Goal: Find specific page/section: Find specific page/section

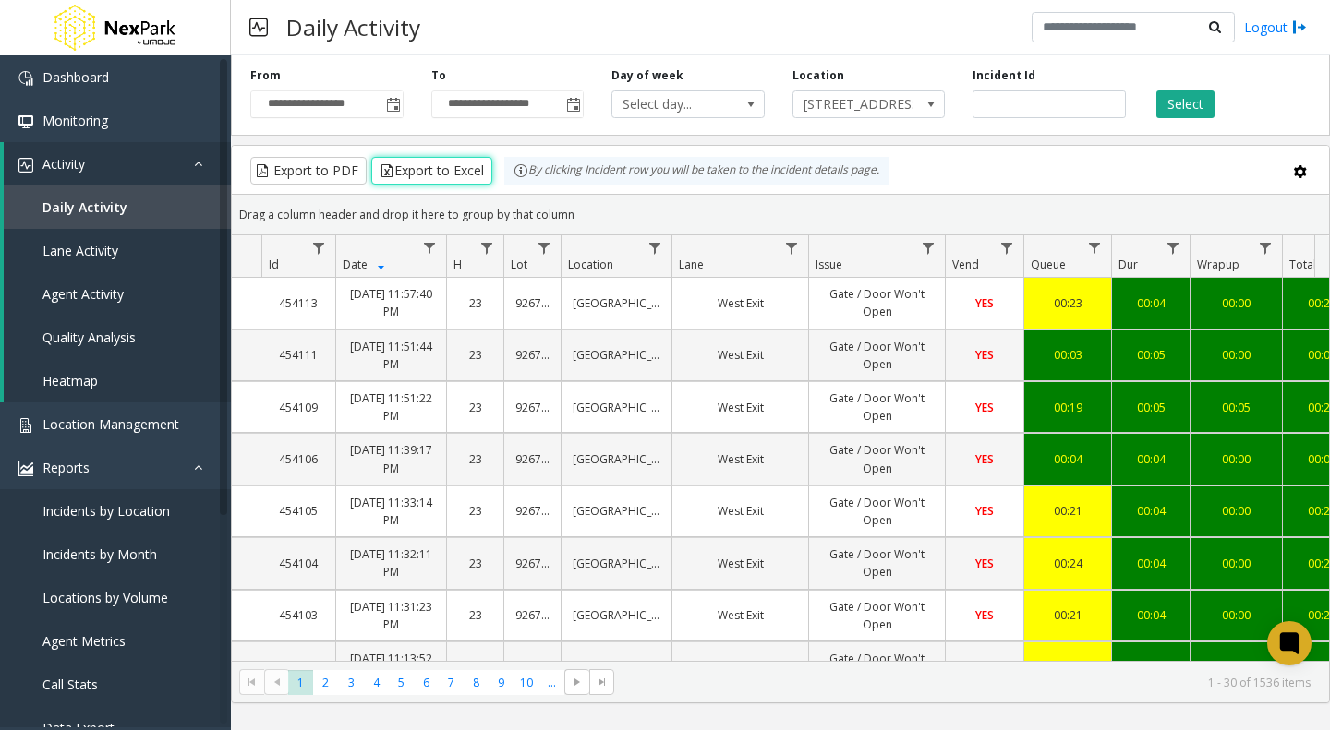
click at [877, 95] on span "[STREET_ADDRESS]" at bounding box center [853, 104] width 121 height 26
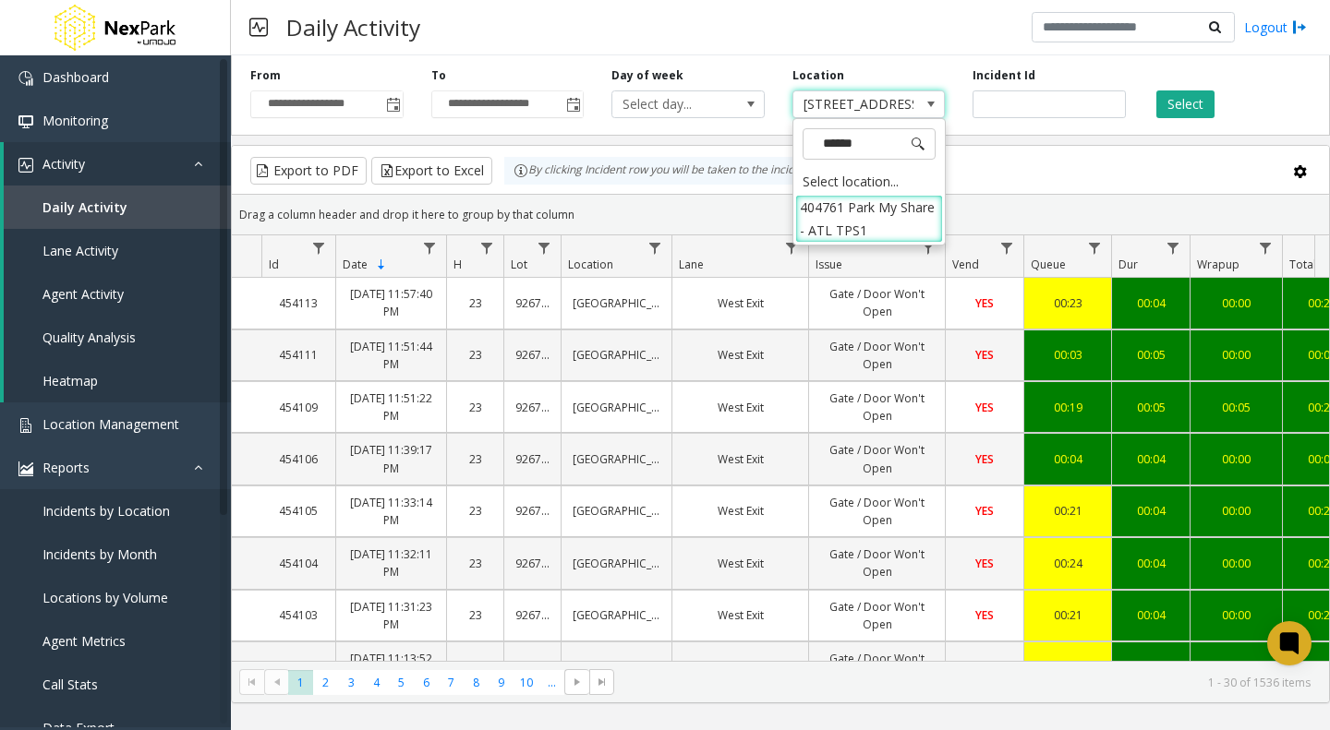
type input "*******"
click at [845, 211] on li "404761 Park My Share - ATL TPS1" at bounding box center [869, 219] width 148 height 48
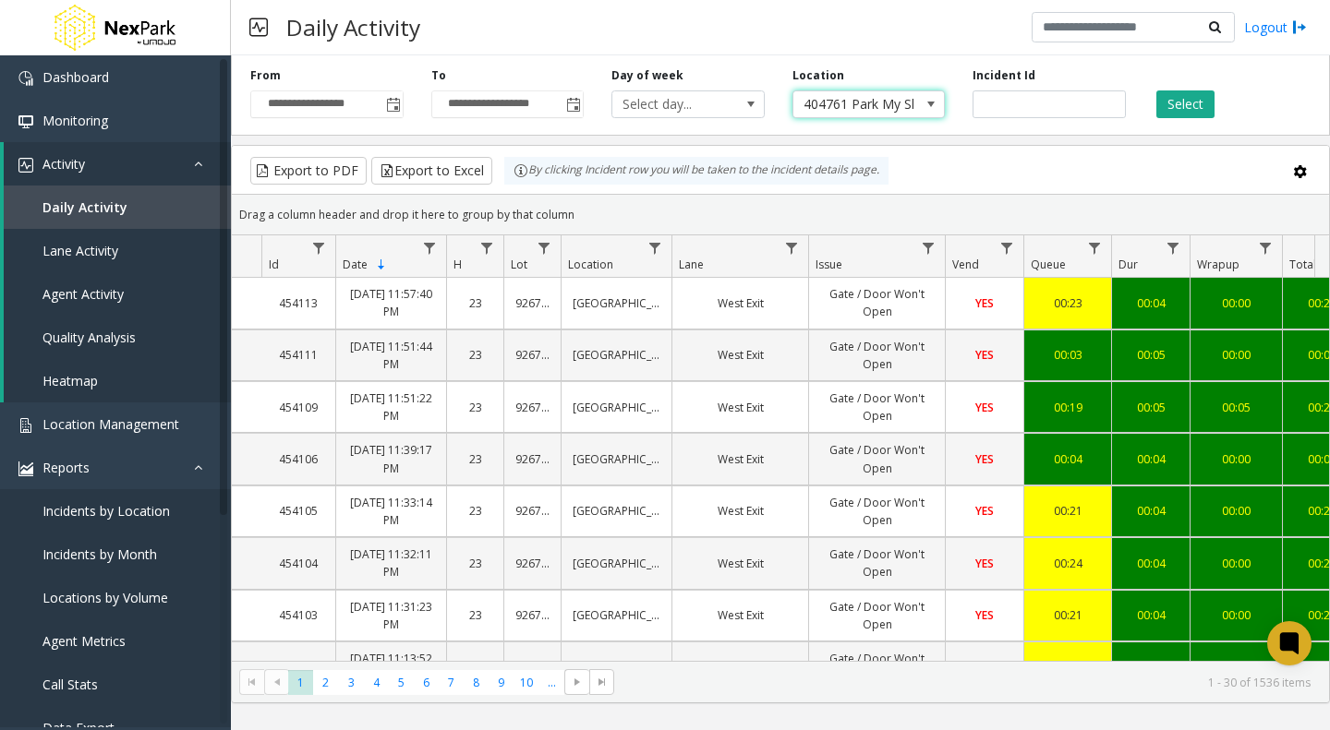
click at [1176, 96] on button "Select" at bounding box center [1185, 104] width 58 height 28
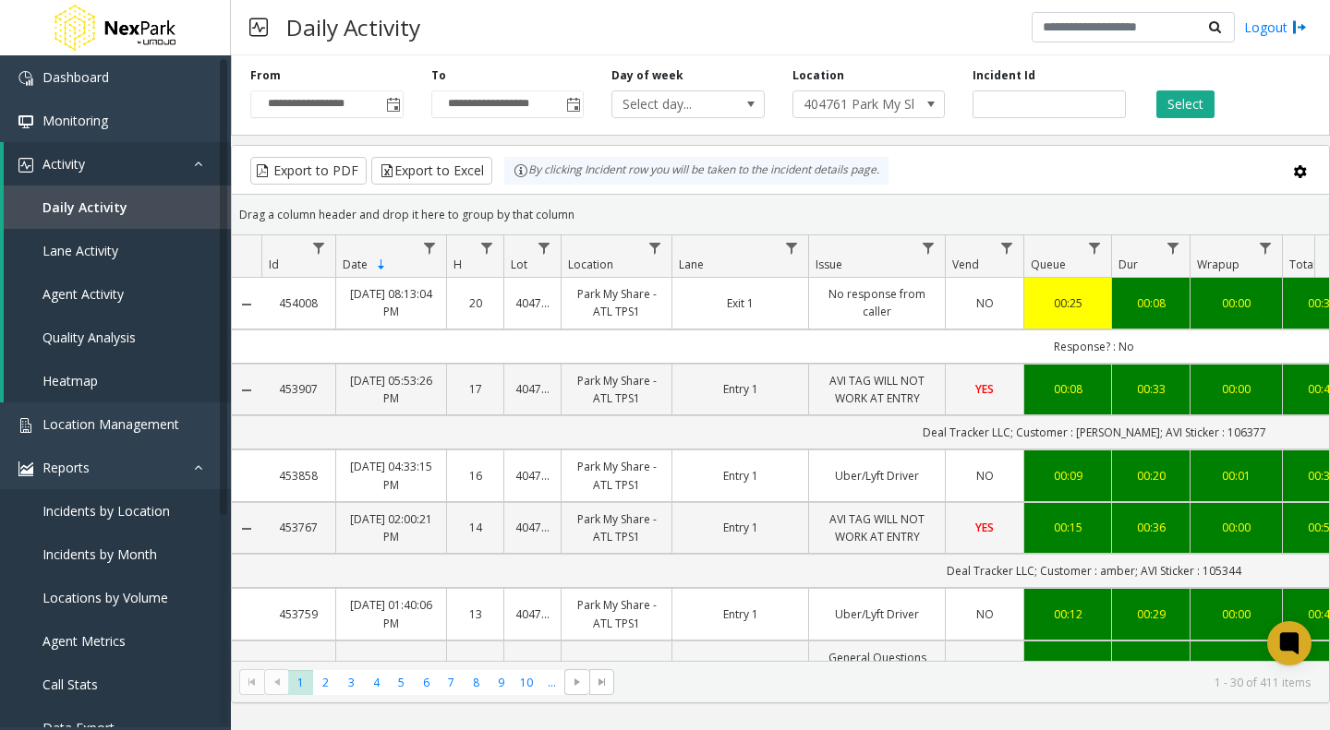
click at [873, 107] on span "404761 Park My Share - ATL TPS1" at bounding box center [853, 104] width 121 height 26
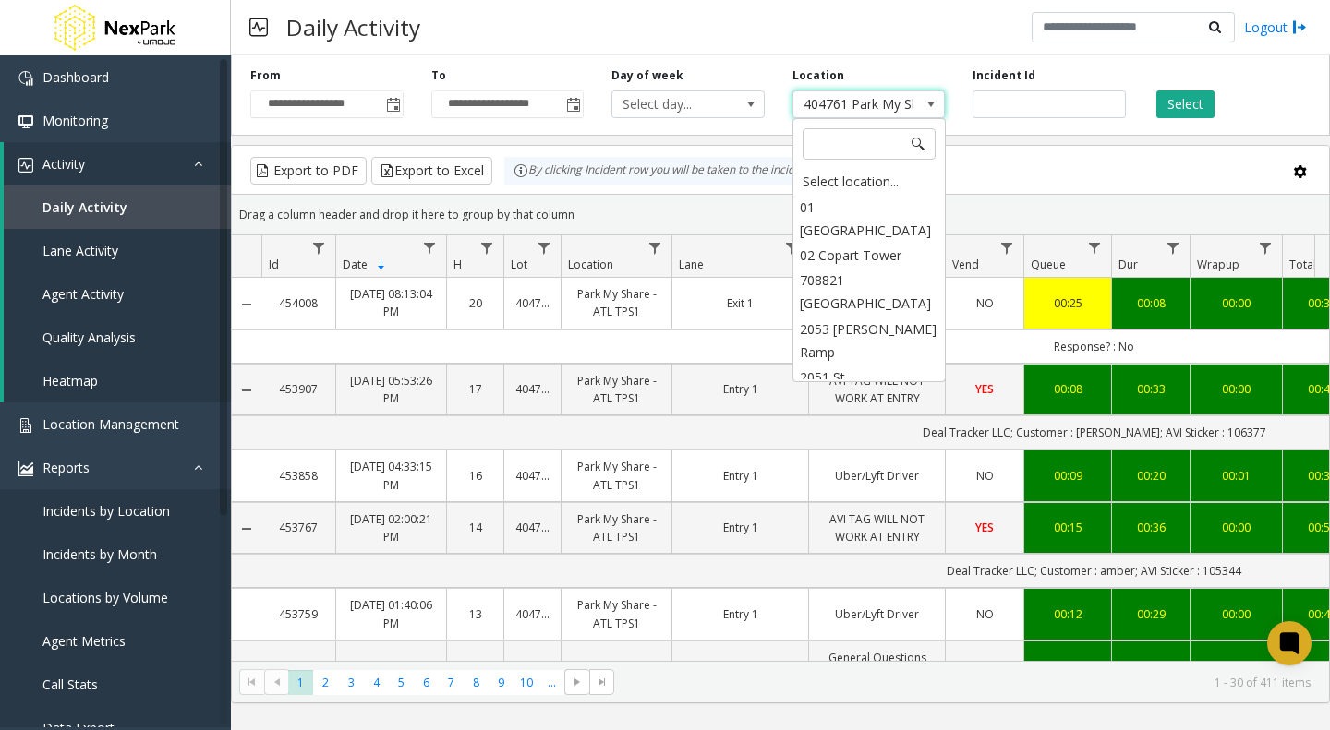
scroll to position [3358, 0]
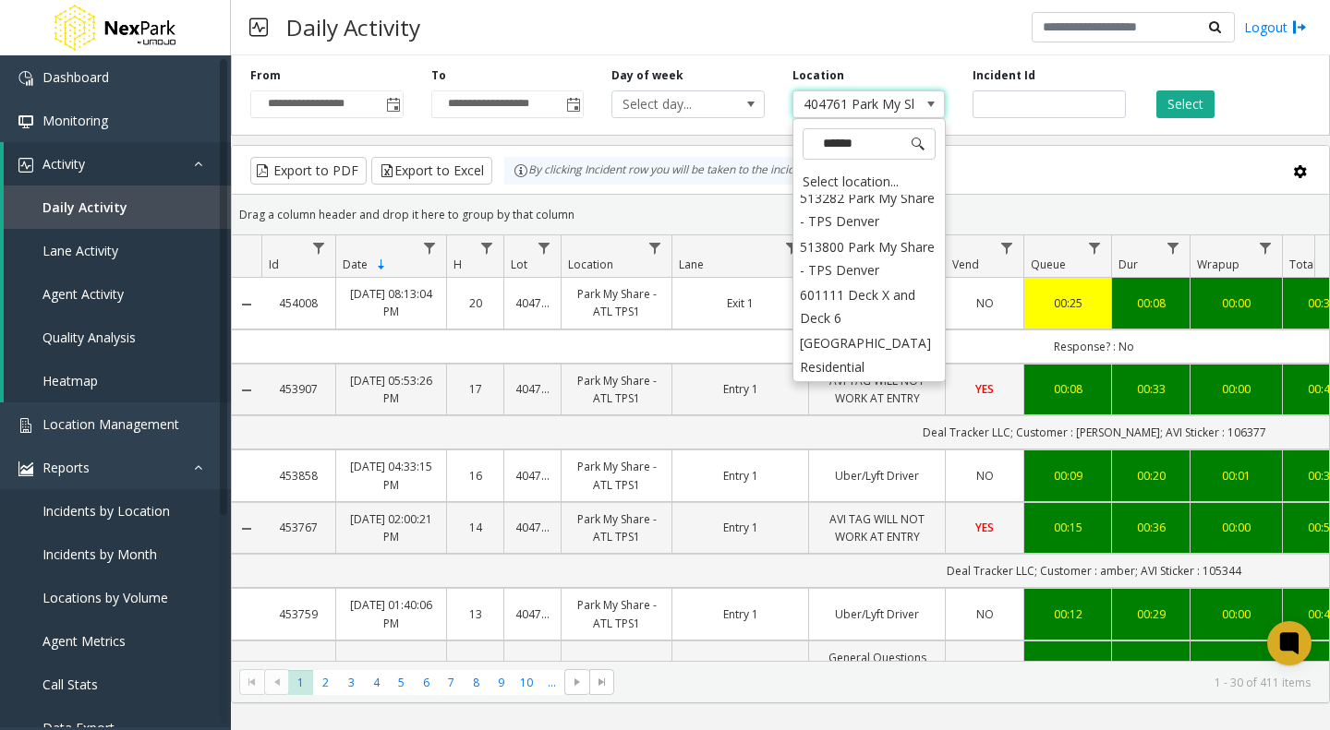
type input "*******"
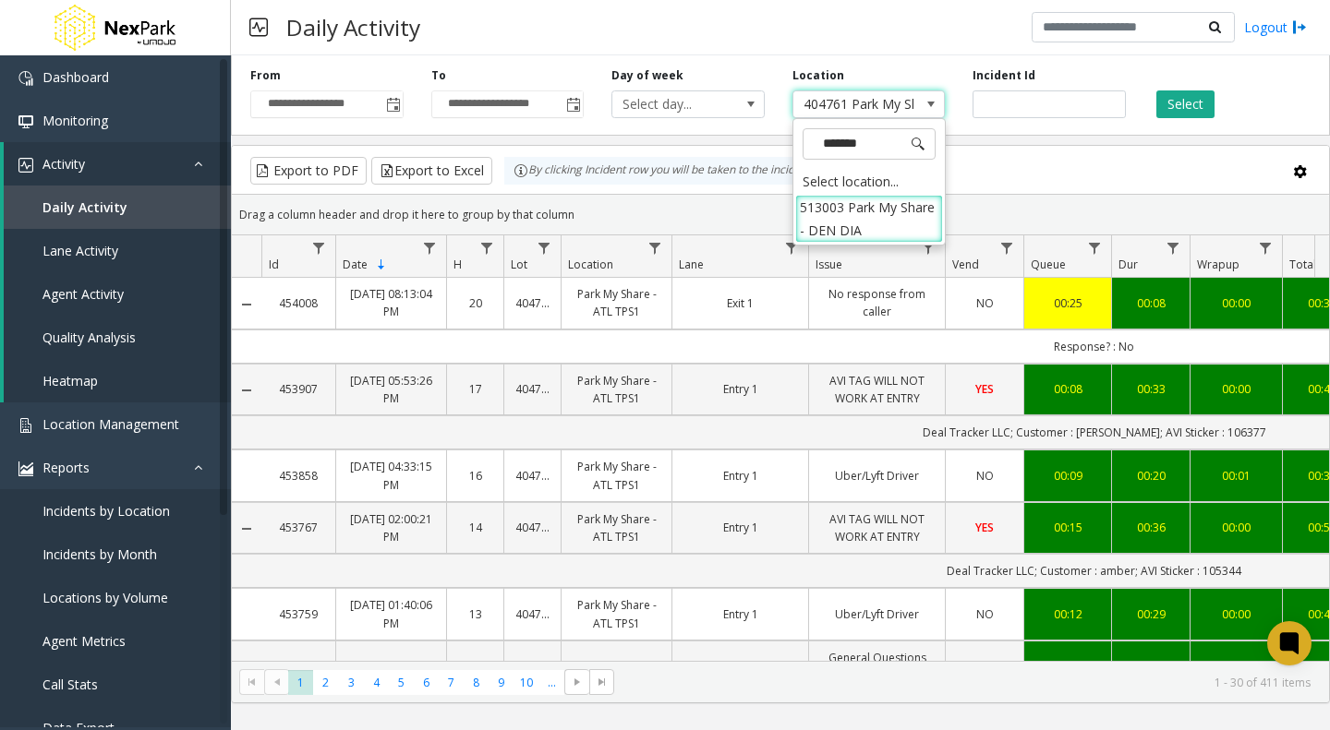
scroll to position [0, 0]
click at [838, 211] on li "513003 Park My Share - DEN DIA" at bounding box center [869, 219] width 148 height 48
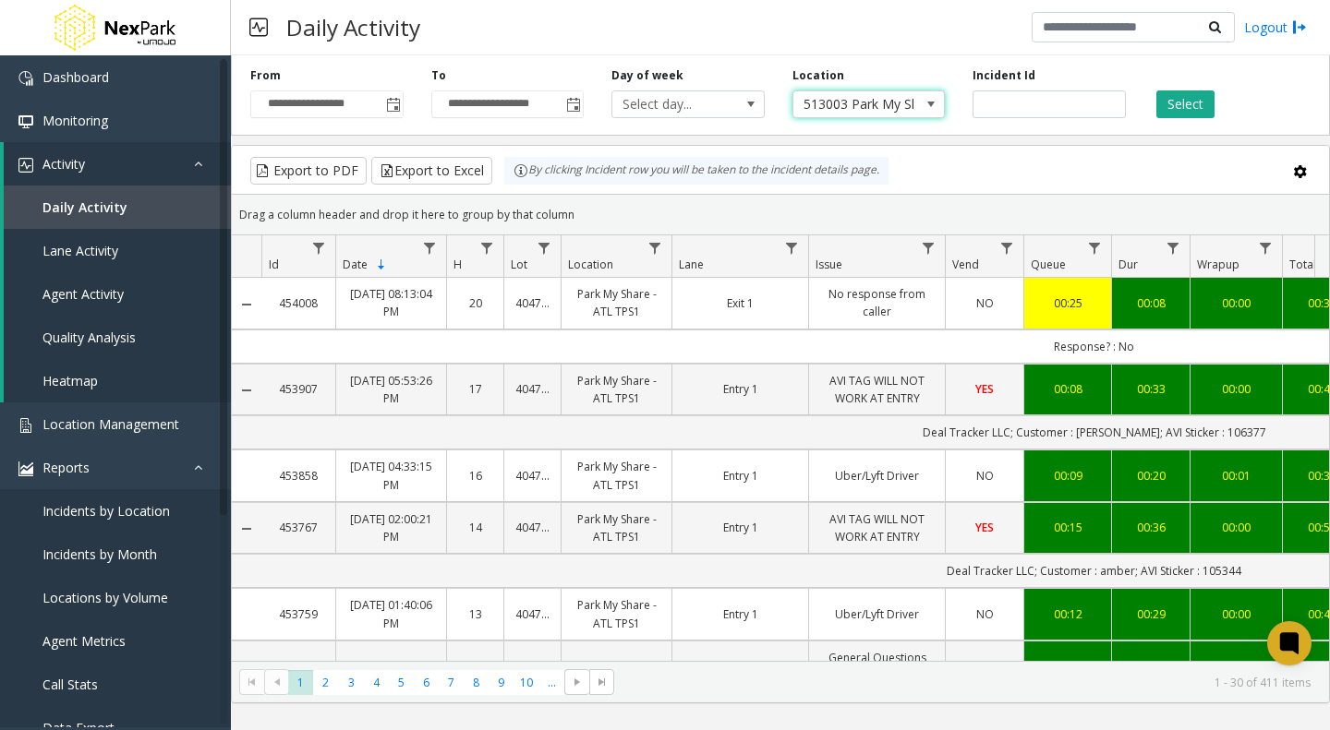
click at [1183, 95] on button "Select" at bounding box center [1185, 104] width 58 height 28
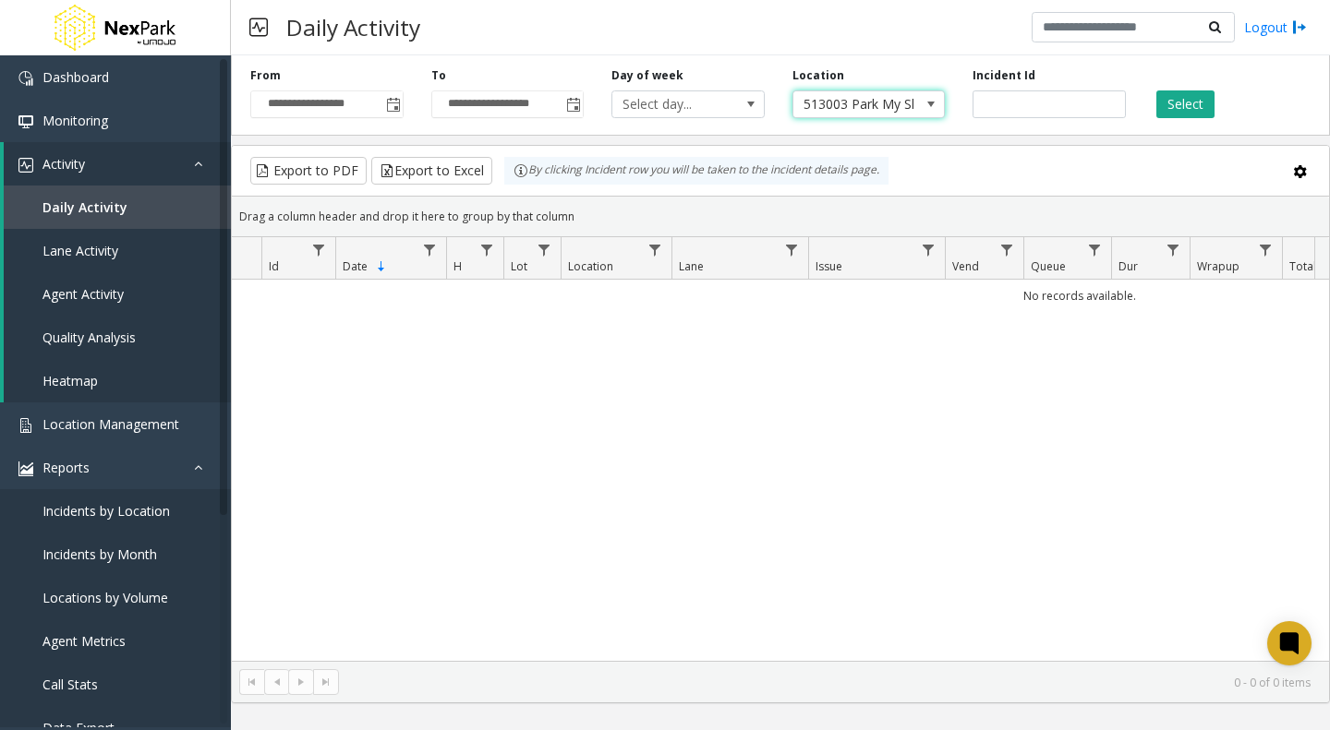
click at [884, 107] on span "513003 Park My Share - DEN DIA" at bounding box center [853, 104] width 121 height 26
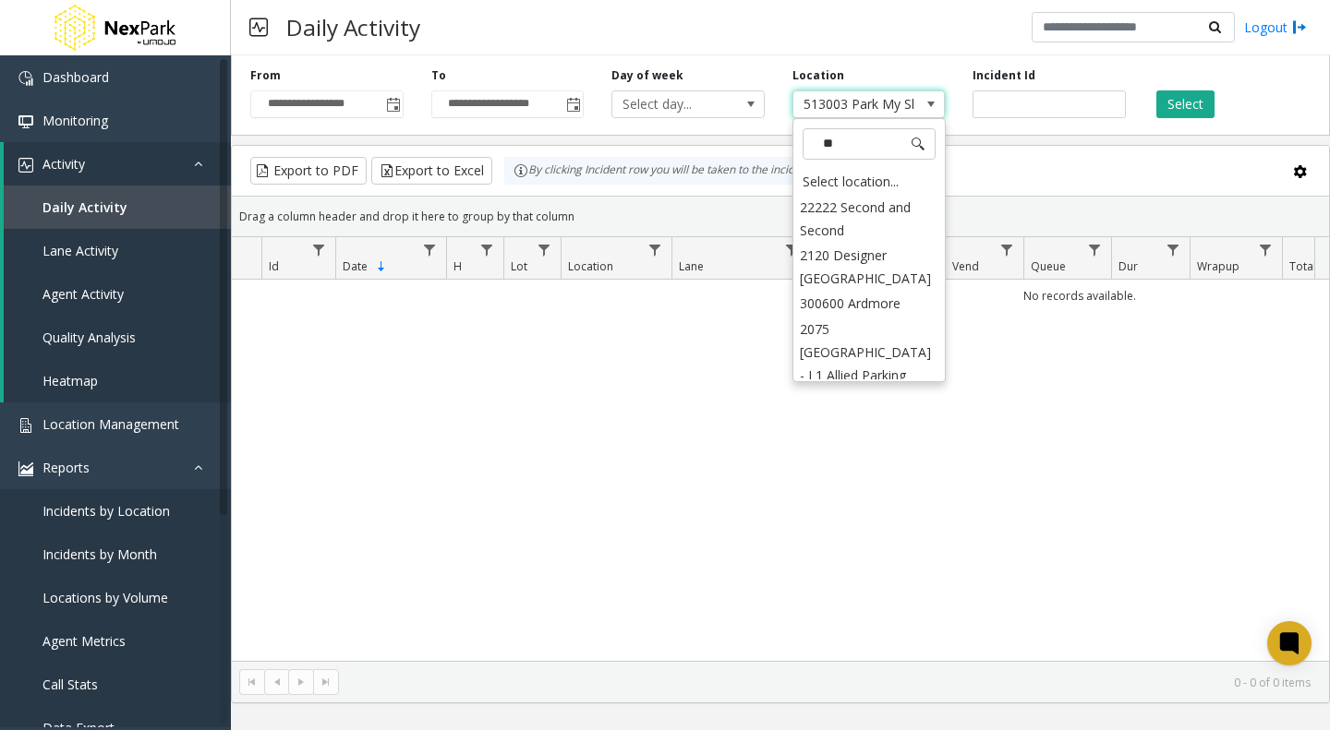
type input "***"
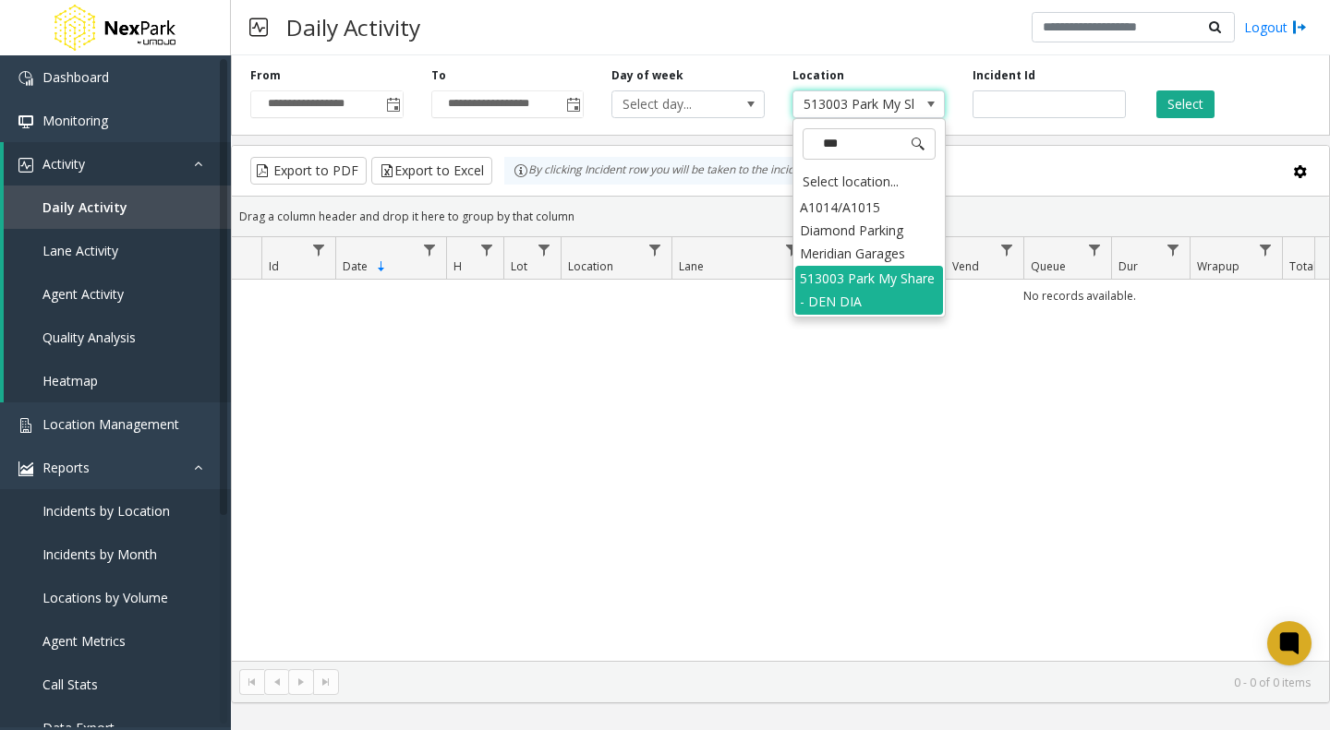
click at [818, 282] on li "513003 Park My Share - DEN DIA" at bounding box center [869, 290] width 148 height 48
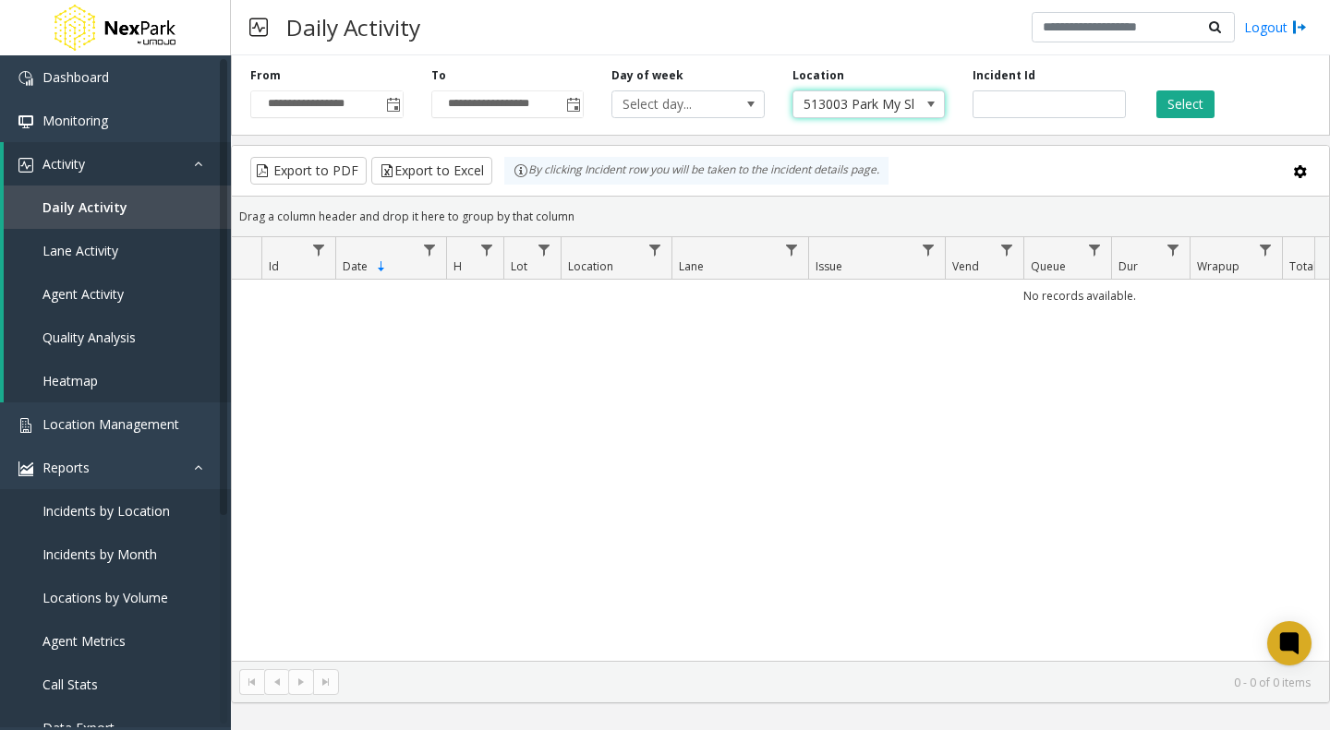
click at [1176, 98] on button "Select" at bounding box center [1185, 104] width 58 height 28
click at [867, 102] on span "513003 Park My Share - DEN DIA" at bounding box center [853, 104] width 121 height 26
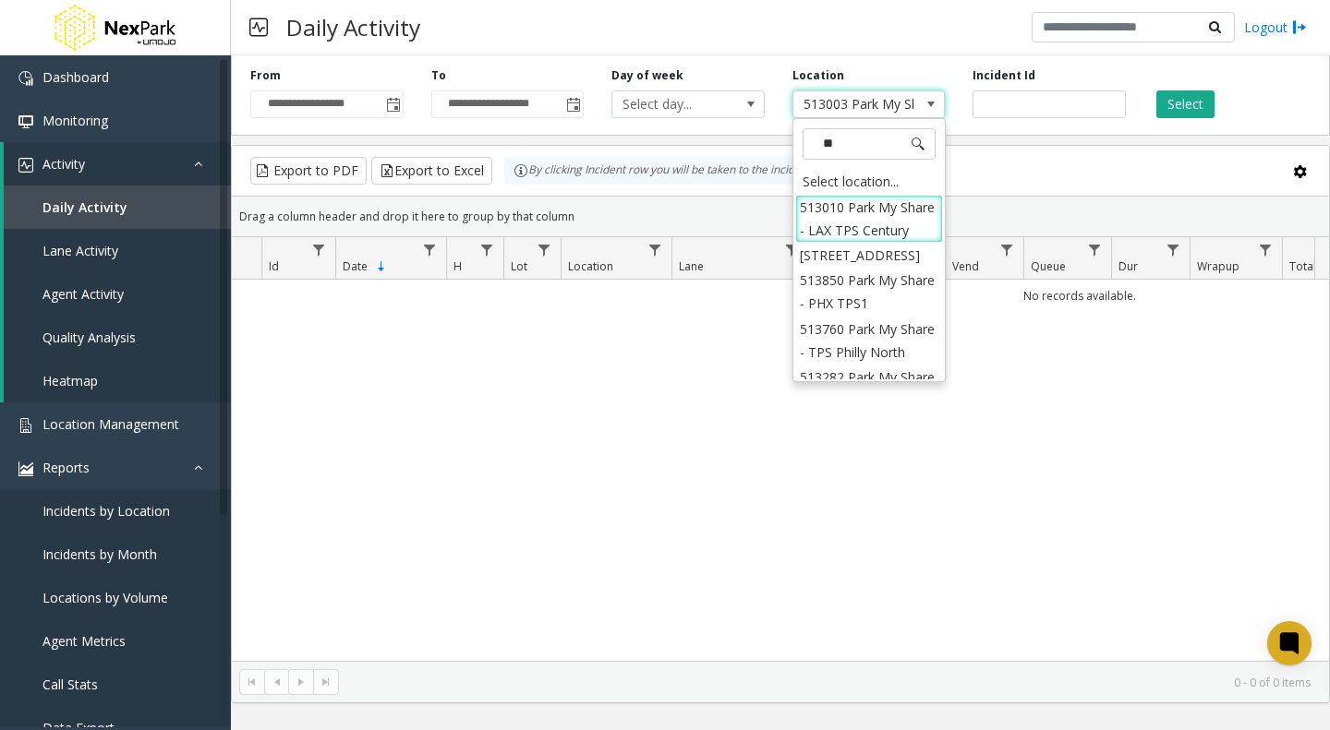
type input "*"
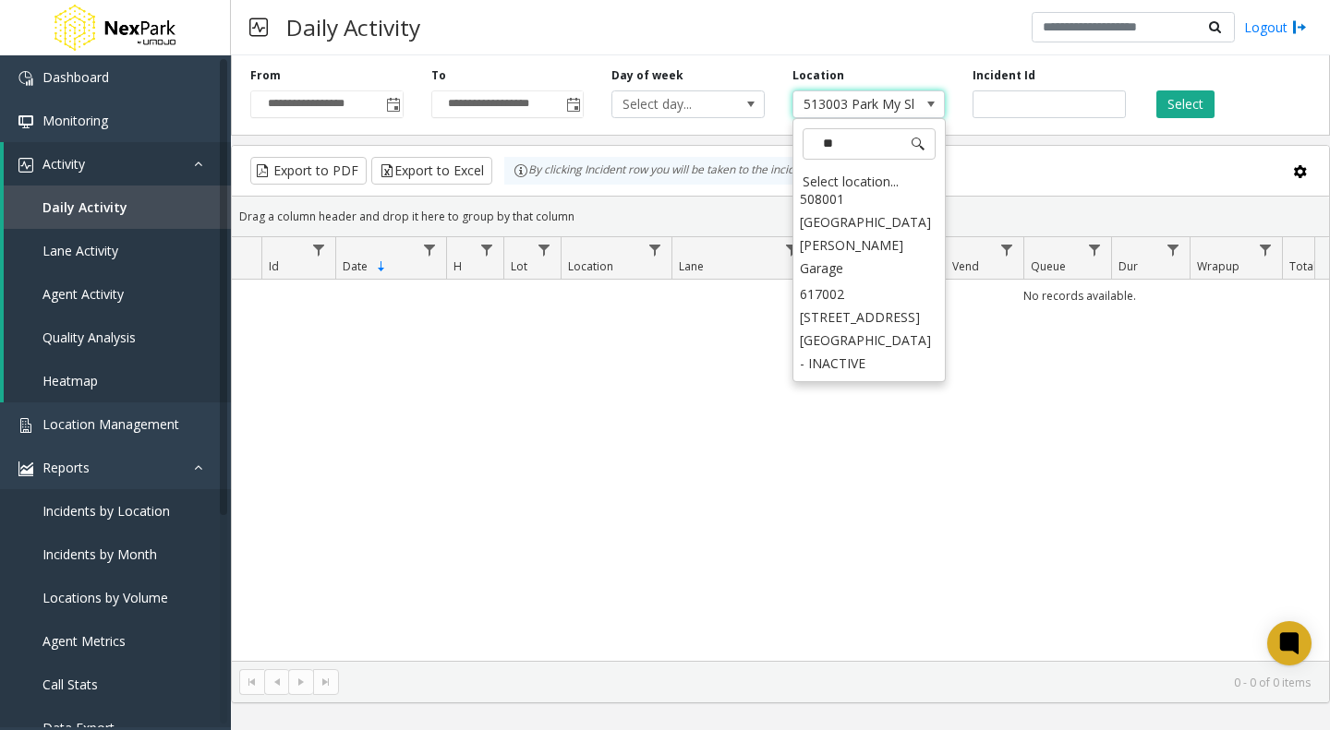
scroll to position [248, 0]
type input "***"
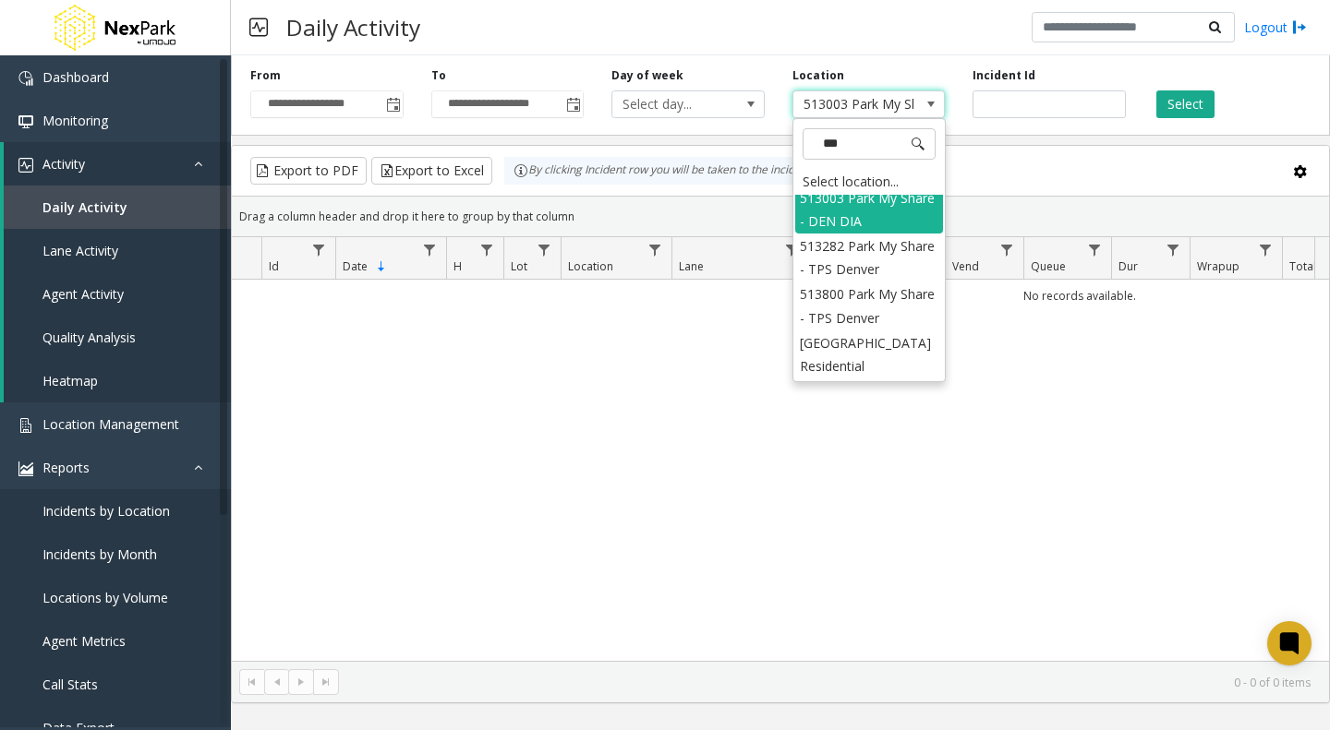
scroll to position [0, 0]
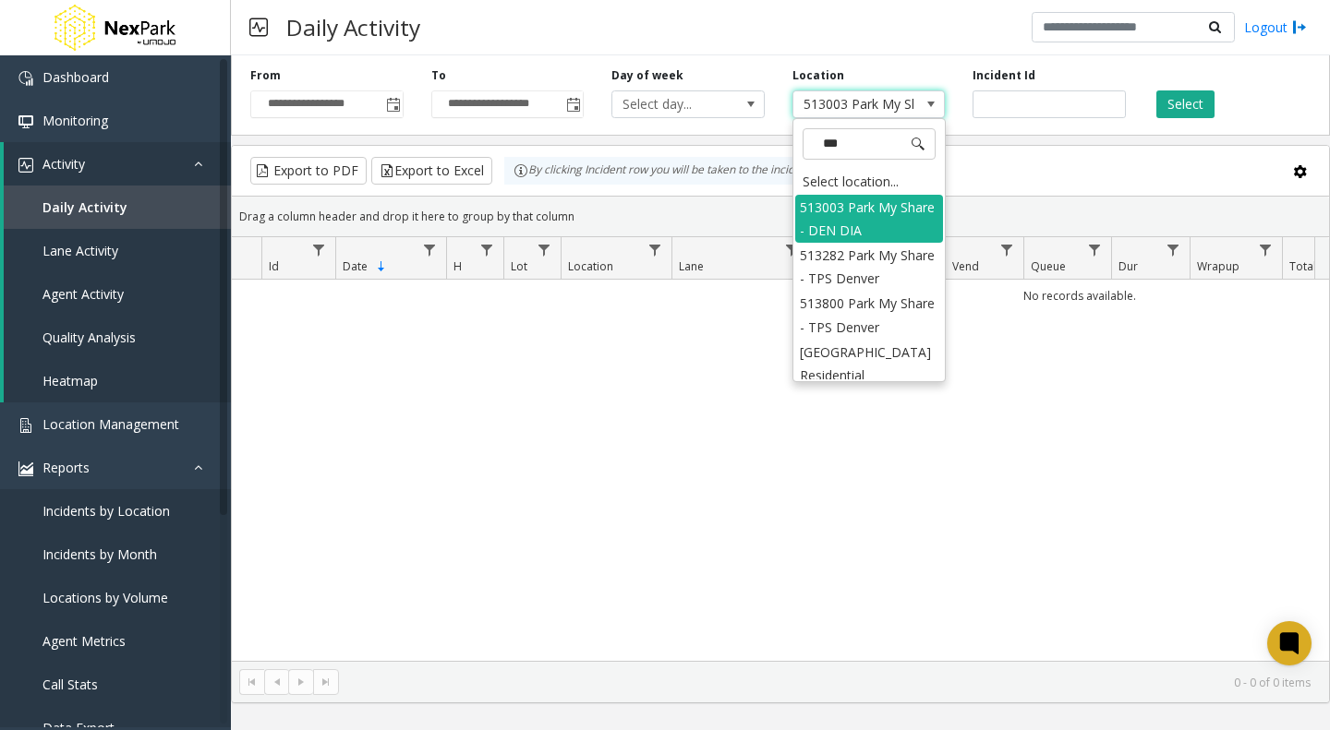
click at [840, 259] on li "513282 Park My Share - TPS Denver" at bounding box center [869, 267] width 148 height 48
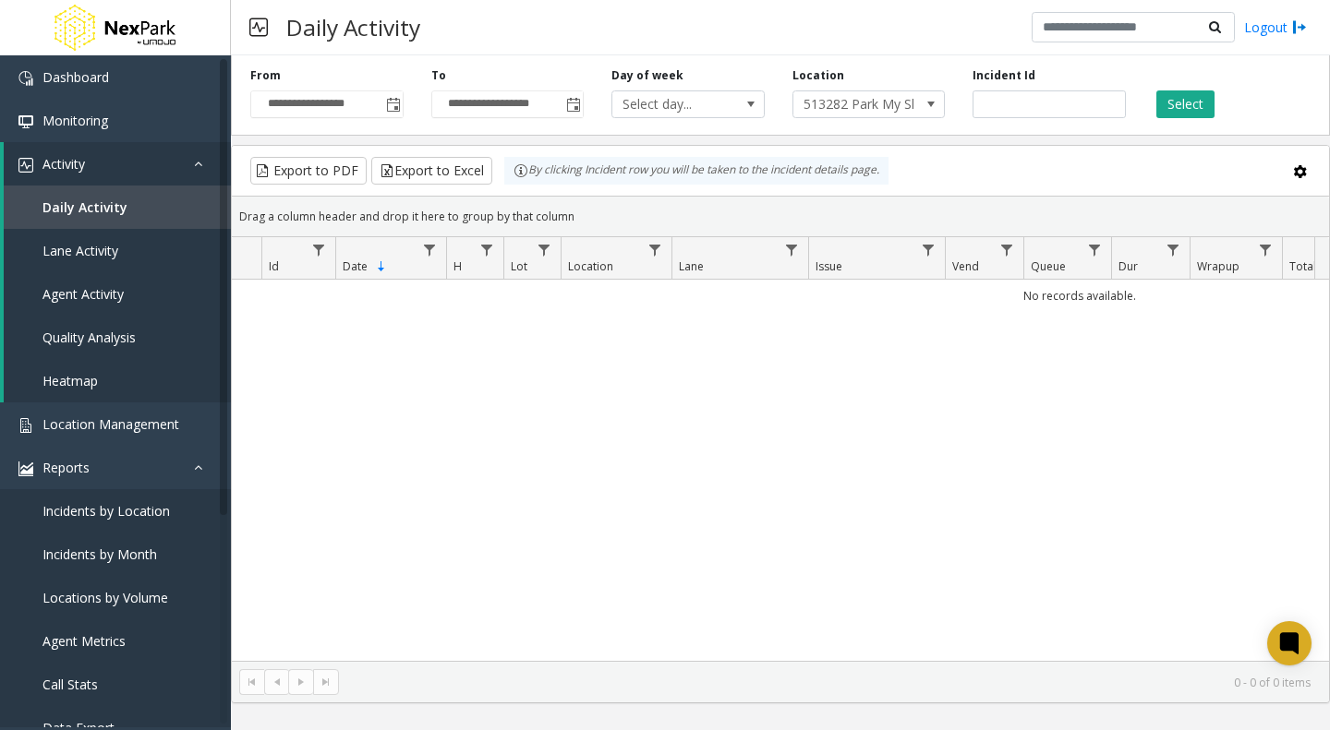
click at [1186, 102] on button "Select" at bounding box center [1185, 104] width 58 height 28
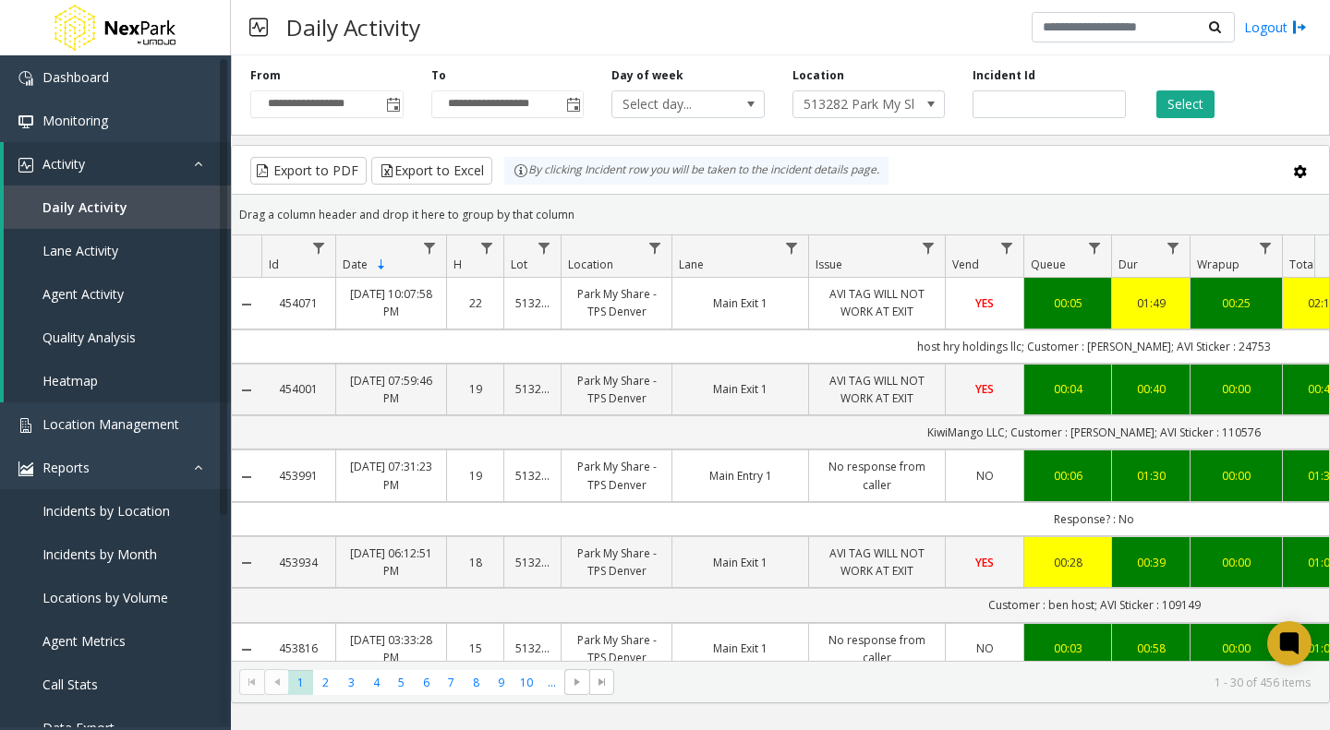
click at [870, 113] on span "513282 Park My Share - TPS Denver" at bounding box center [853, 104] width 121 height 26
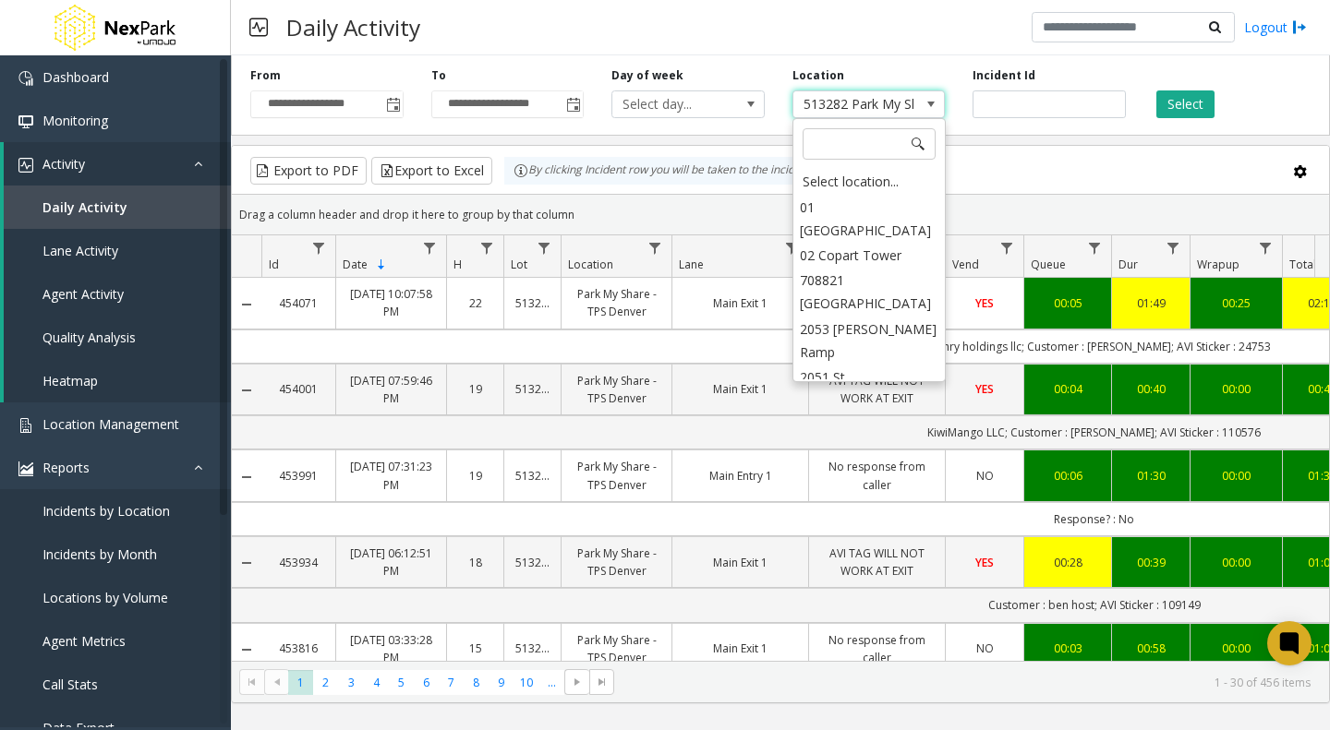
scroll to position [2899, 0]
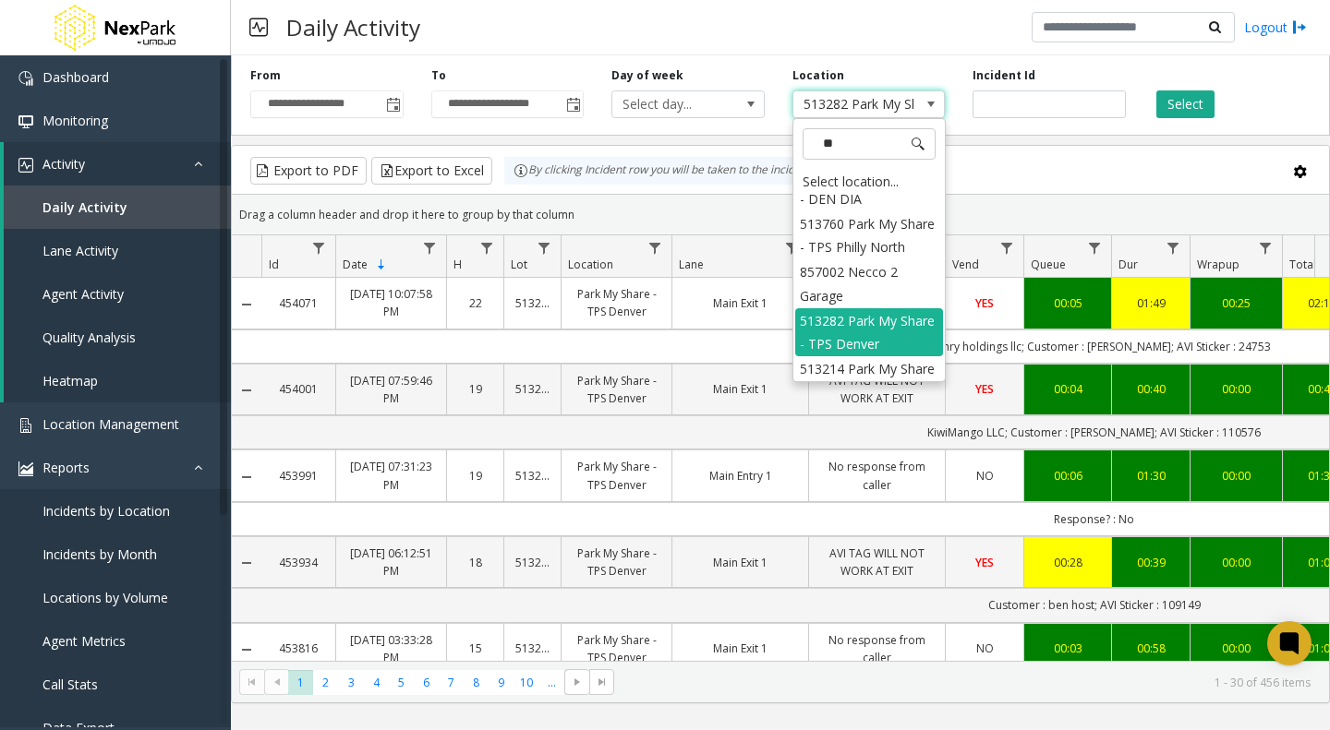
type input "***"
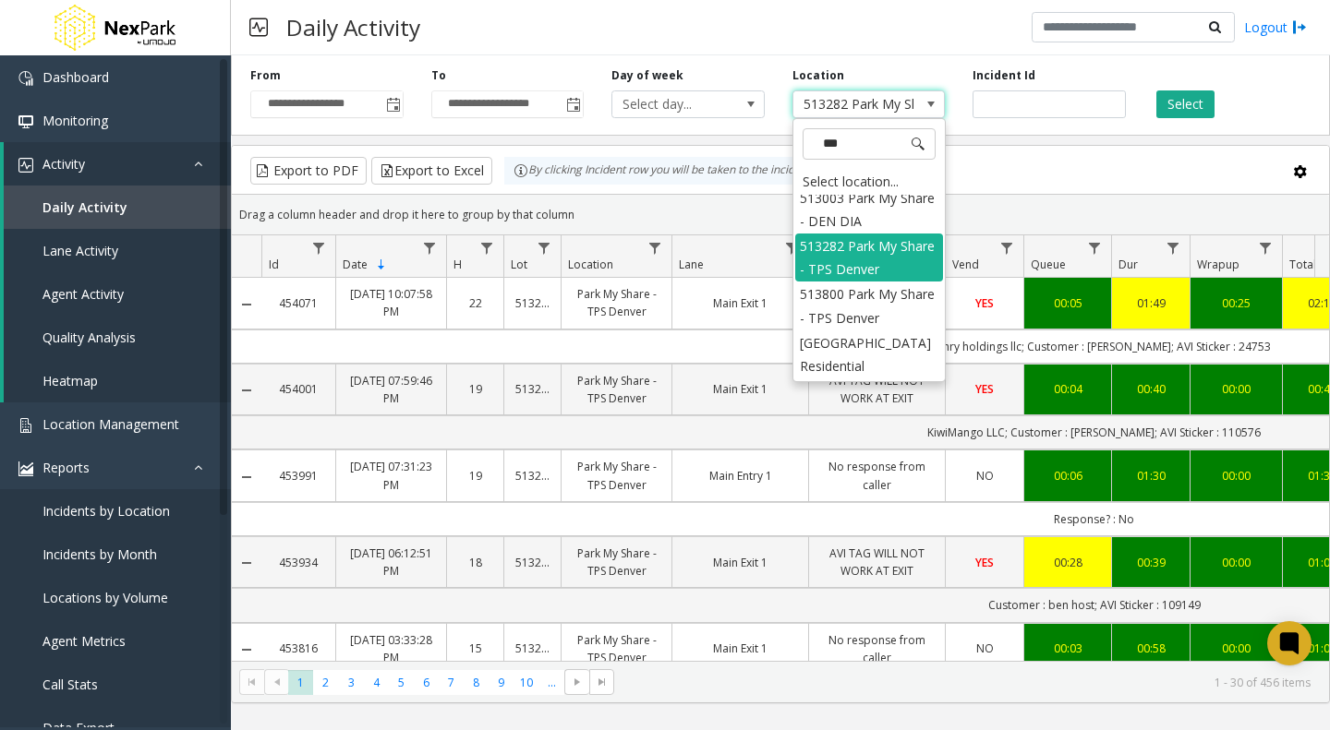
scroll to position [31, 0]
click at [853, 290] on li "513800 Park My Share - TPS Denver" at bounding box center [869, 306] width 148 height 48
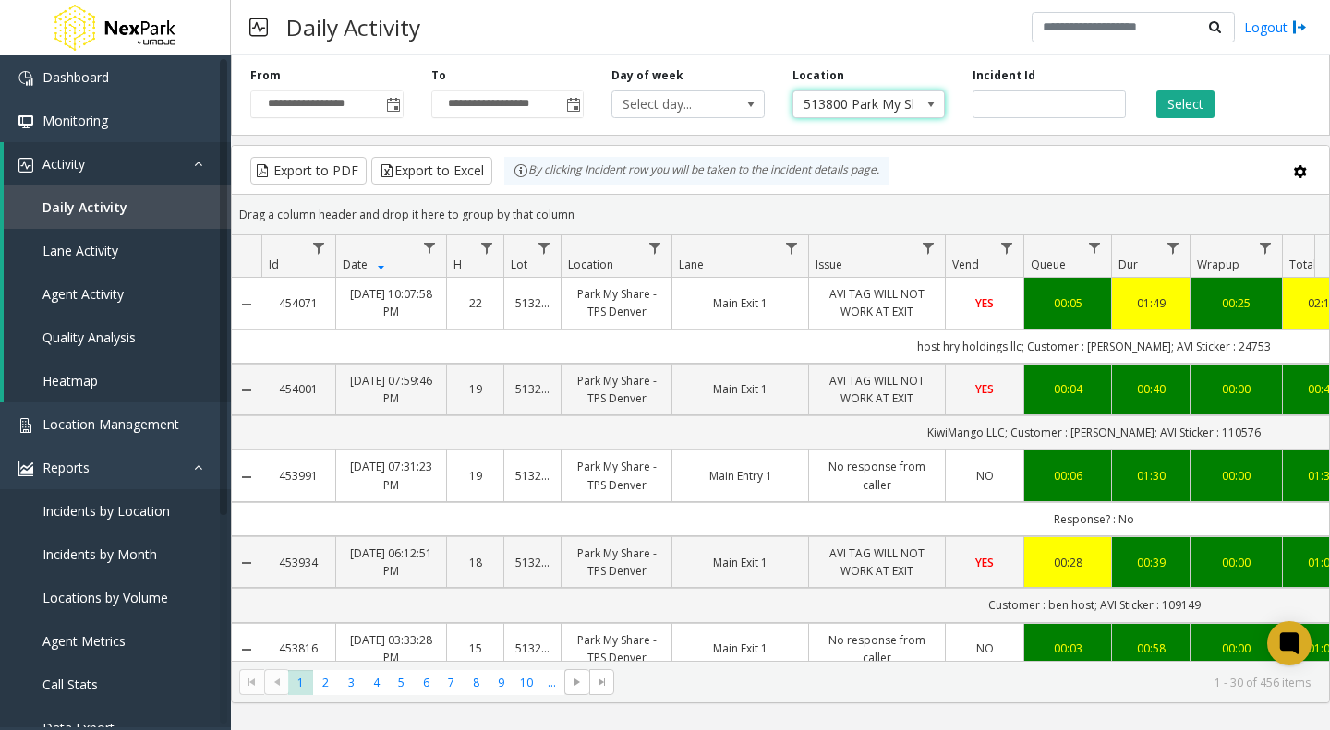
click at [925, 105] on span at bounding box center [930, 104] width 15 height 15
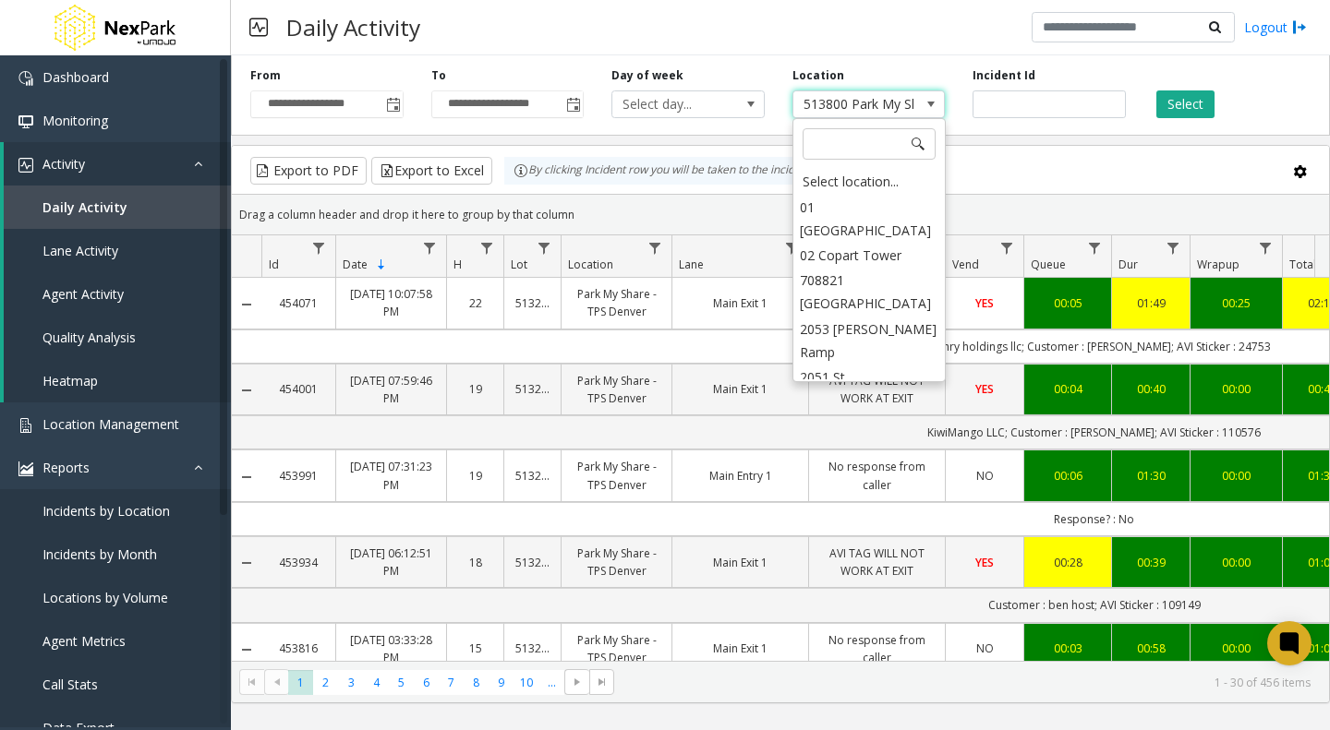
scroll to position [3045, 0]
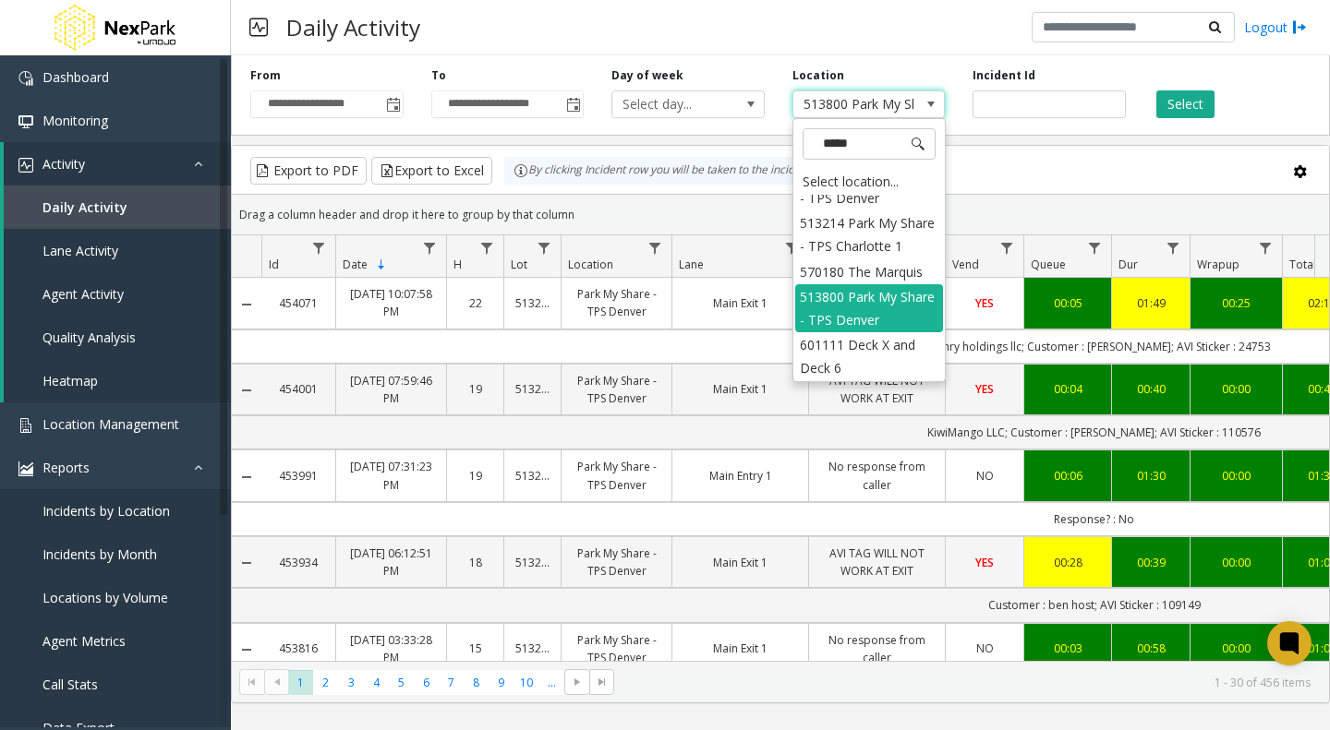
type input "******"
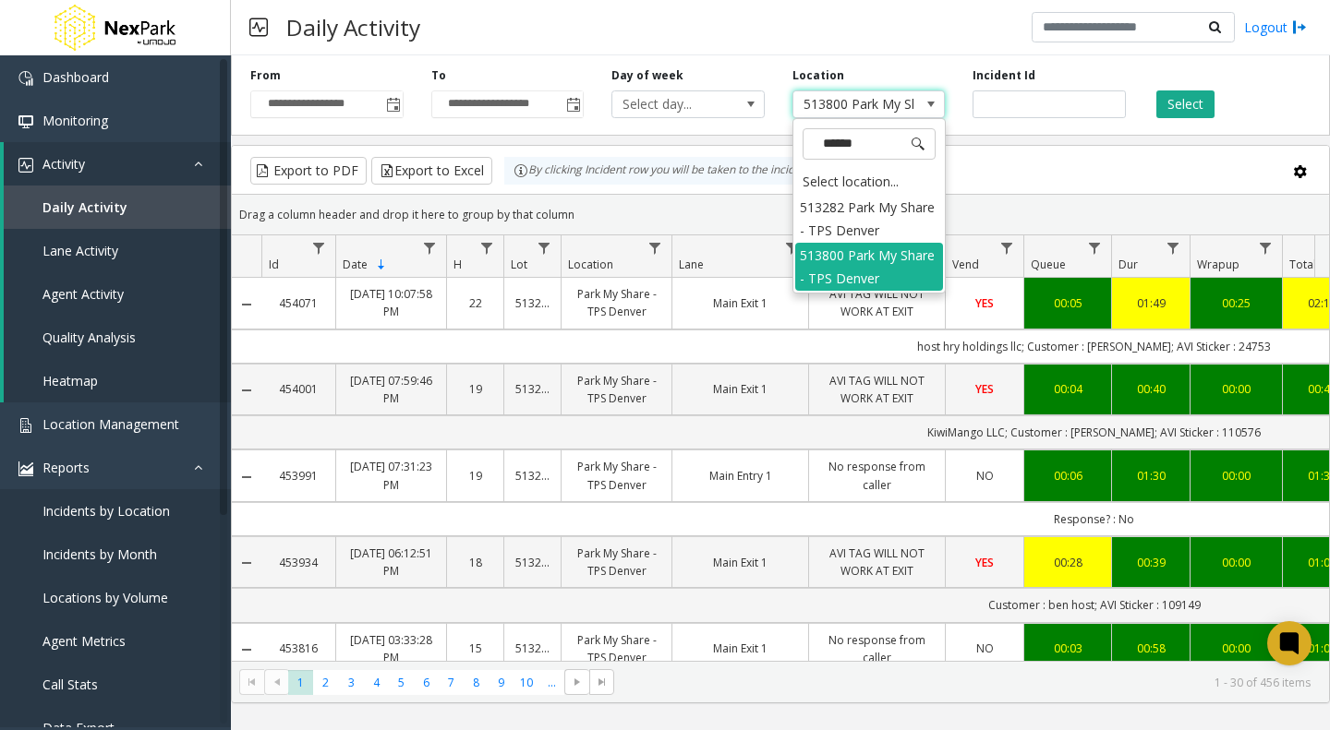
scroll to position [0, 0]
click at [847, 209] on li "513282 Park My Share - TPS Denver" at bounding box center [869, 219] width 148 height 48
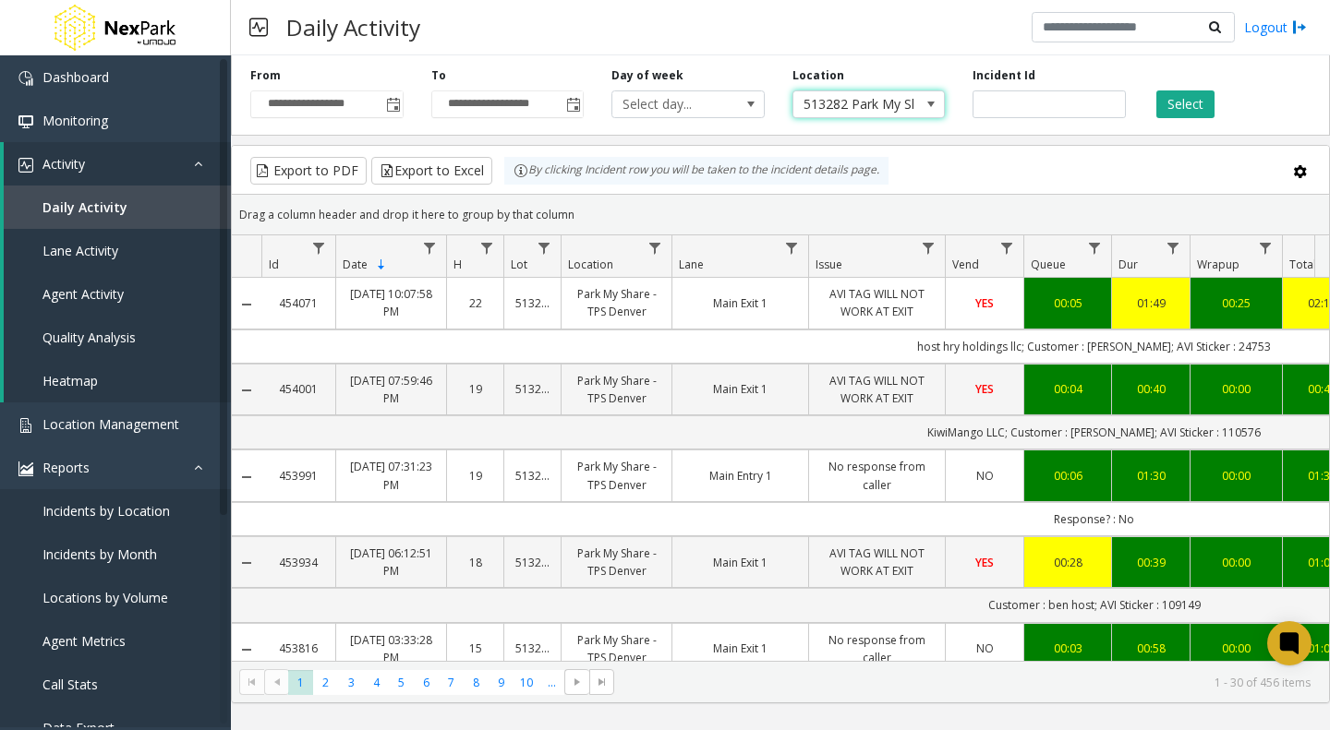
click at [1183, 96] on button "Select" at bounding box center [1185, 104] width 58 height 28
click at [895, 104] on span "513282 Park My Share - TPS Denver" at bounding box center [853, 104] width 121 height 26
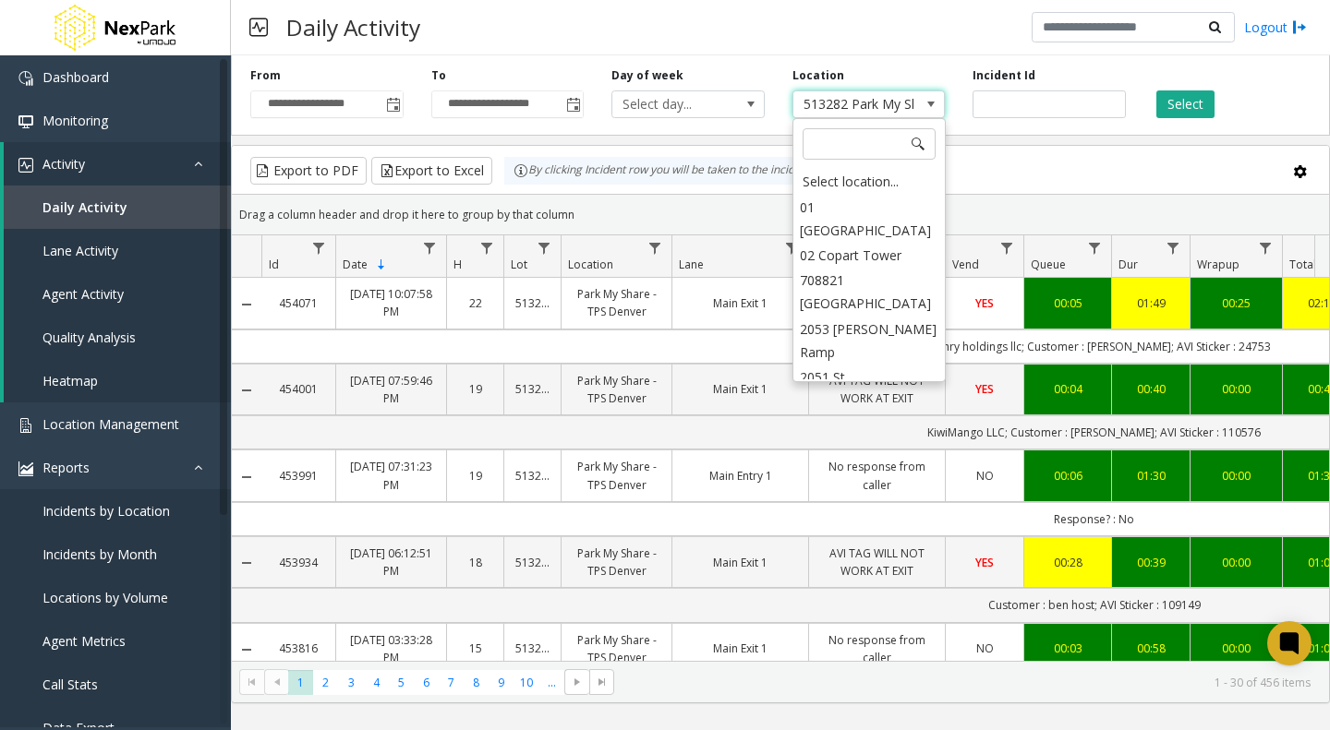
scroll to position [2899, 0]
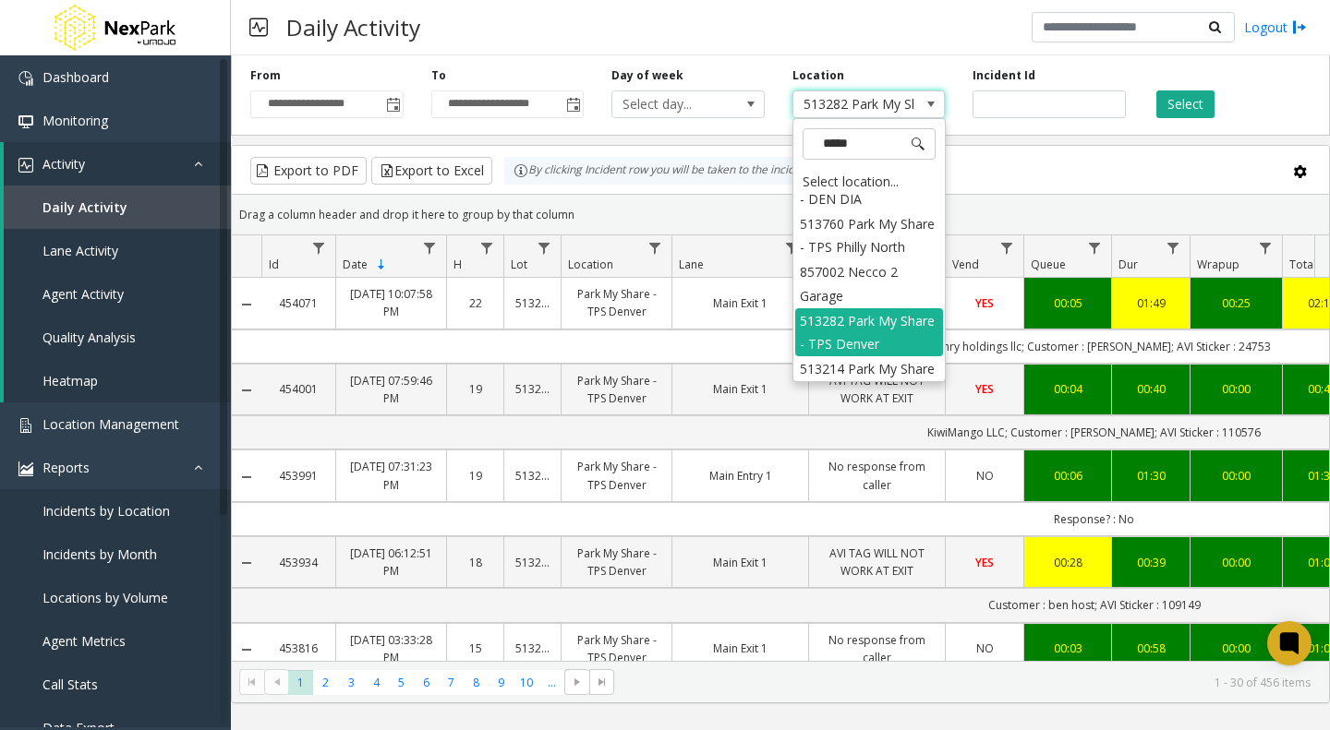
type input "******"
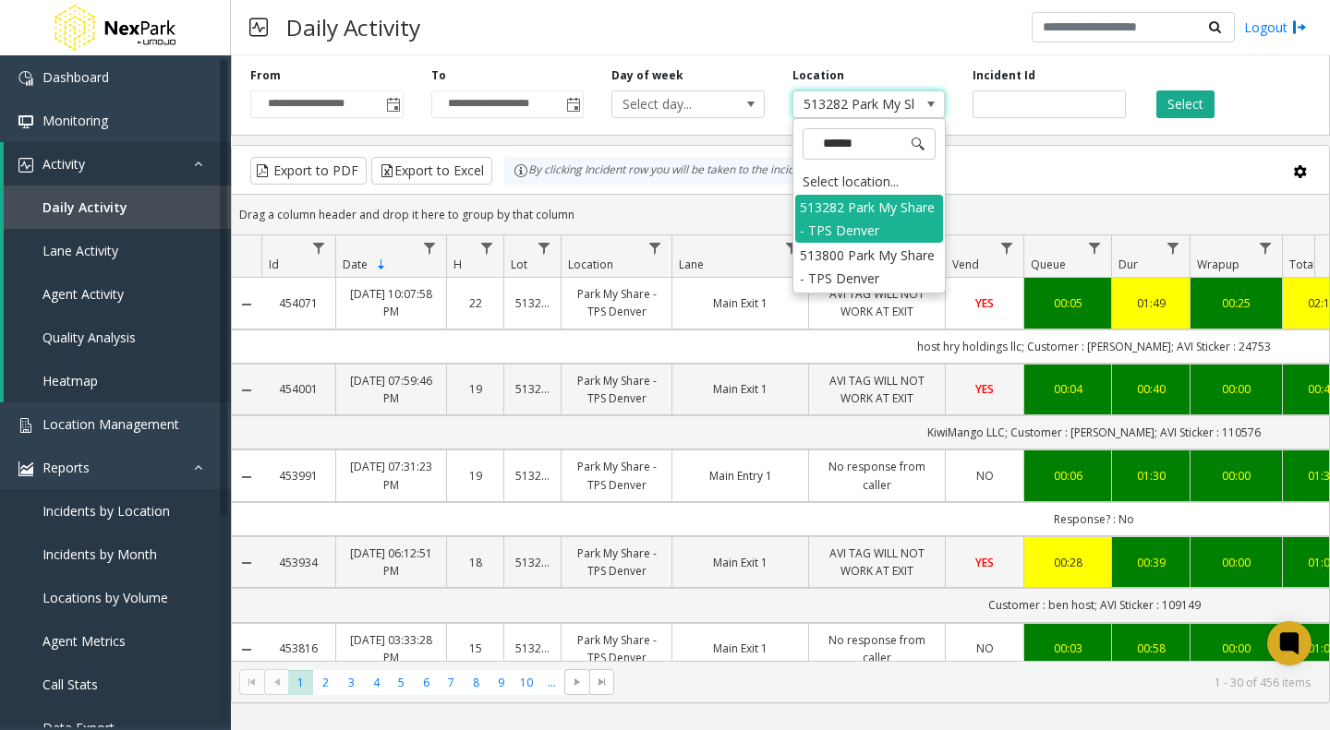
scroll to position [0, 0]
click at [844, 256] on li "513800 Park My Share - TPS Denver" at bounding box center [869, 267] width 148 height 48
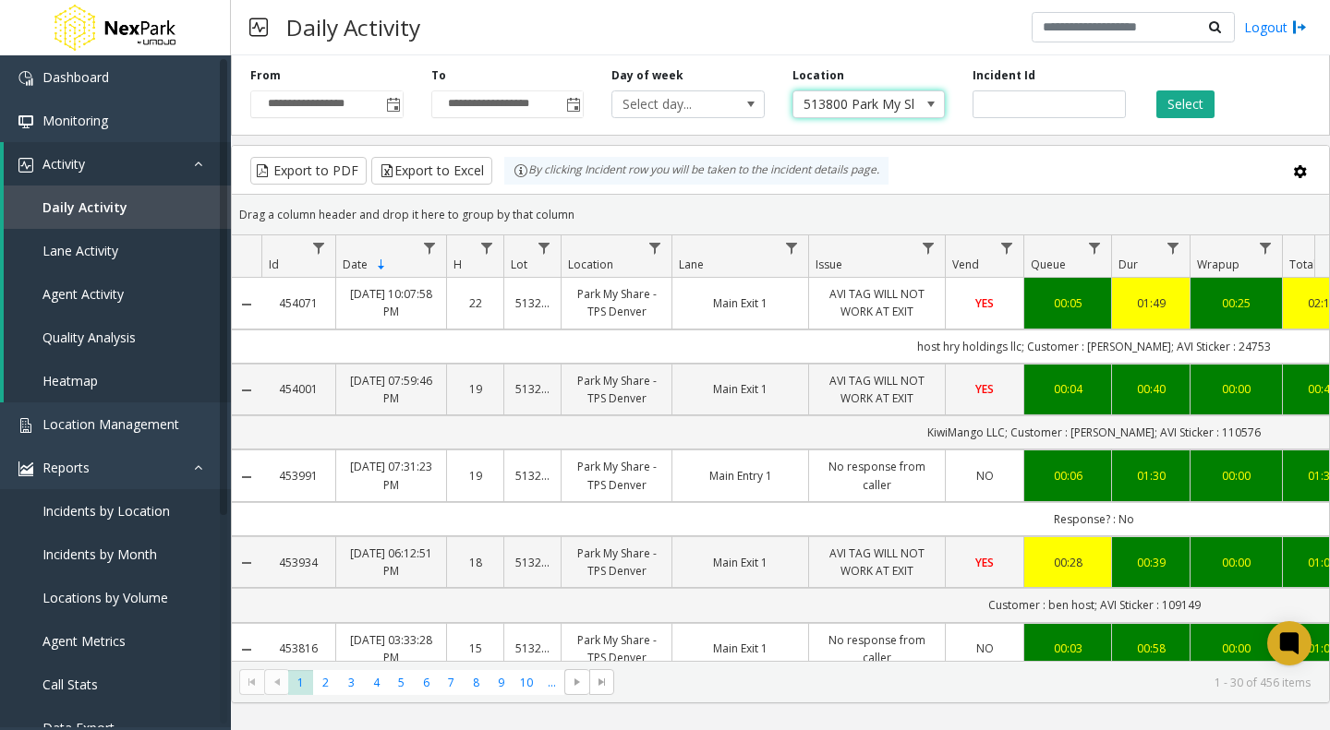
click at [1175, 101] on button "Select" at bounding box center [1185, 104] width 58 height 28
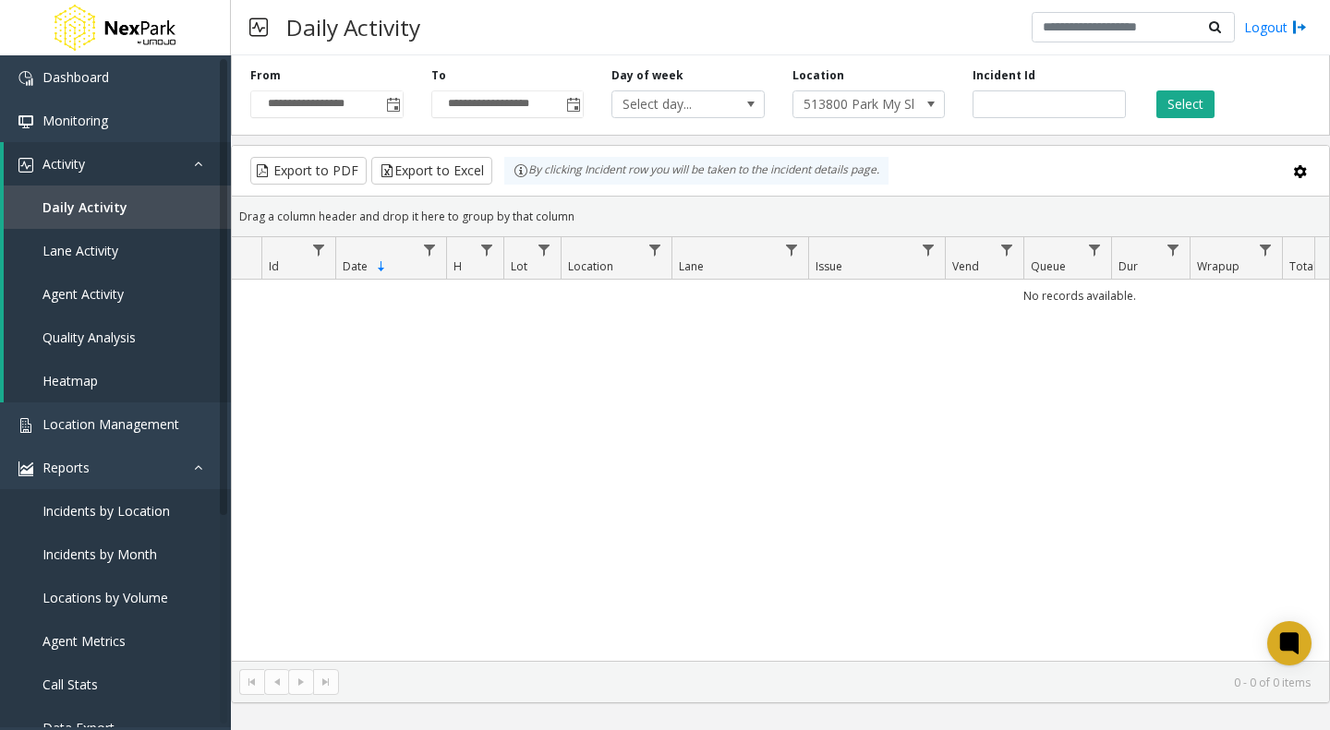
click at [853, 110] on span "513800 Park My Share - TPS Denver" at bounding box center [853, 104] width 121 height 26
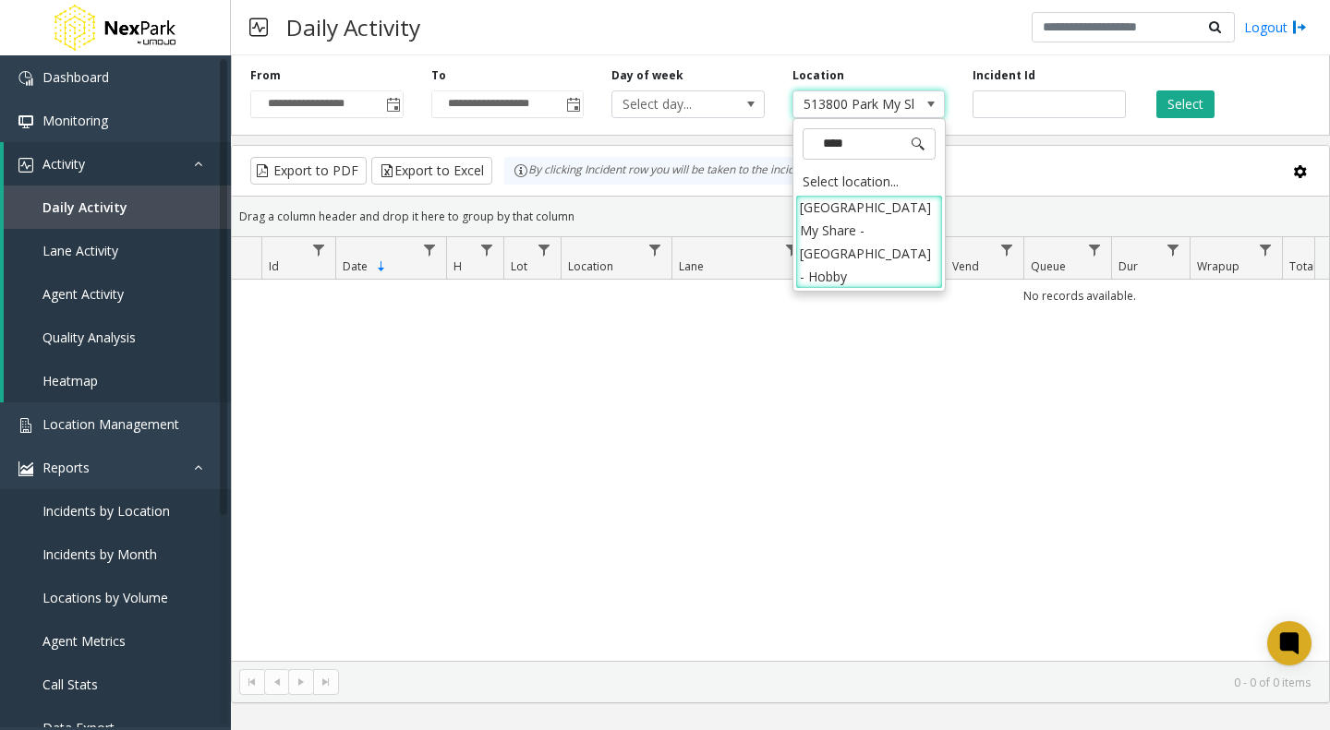
type input "*****"
click at [860, 216] on li "[GEOGRAPHIC_DATA] My Share - [GEOGRAPHIC_DATA] - Hobby" at bounding box center [869, 242] width 148 height 95
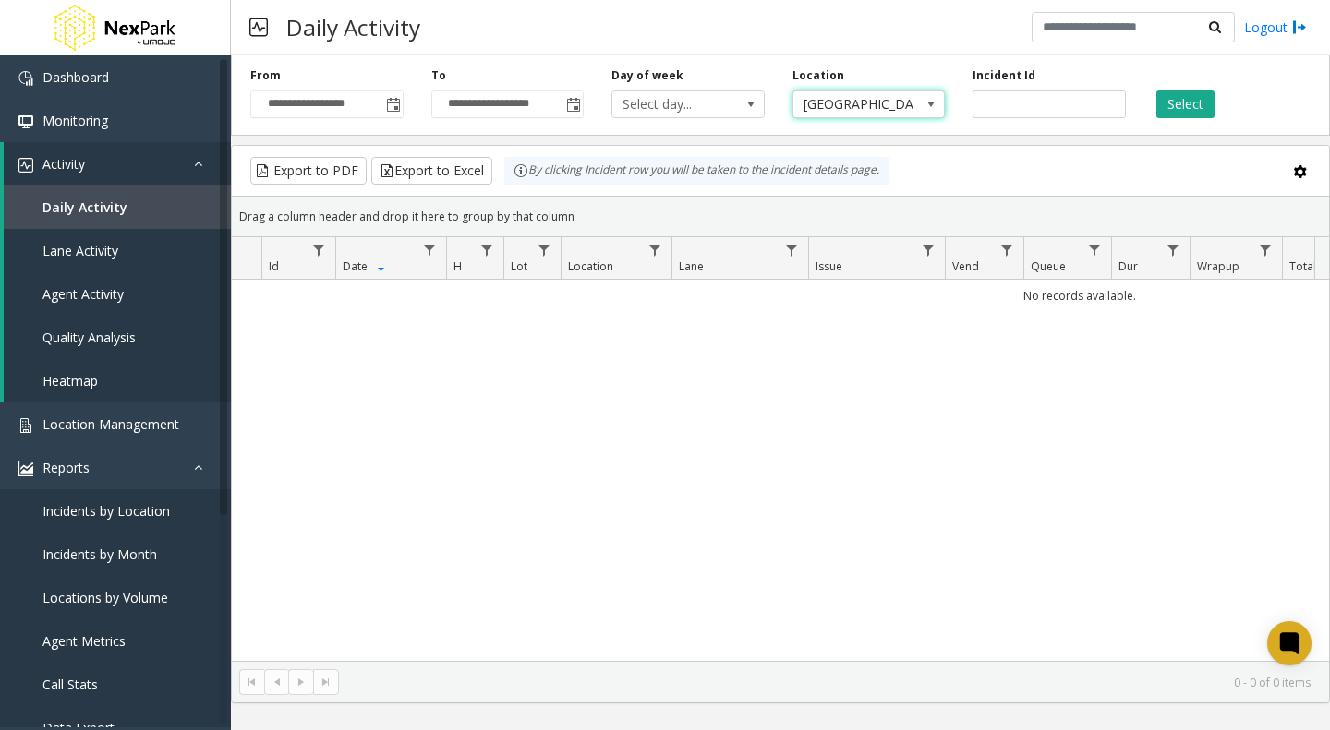
click at [1171, 106] on button "Select" at bounding box center [1185, 104] width 58 height 28
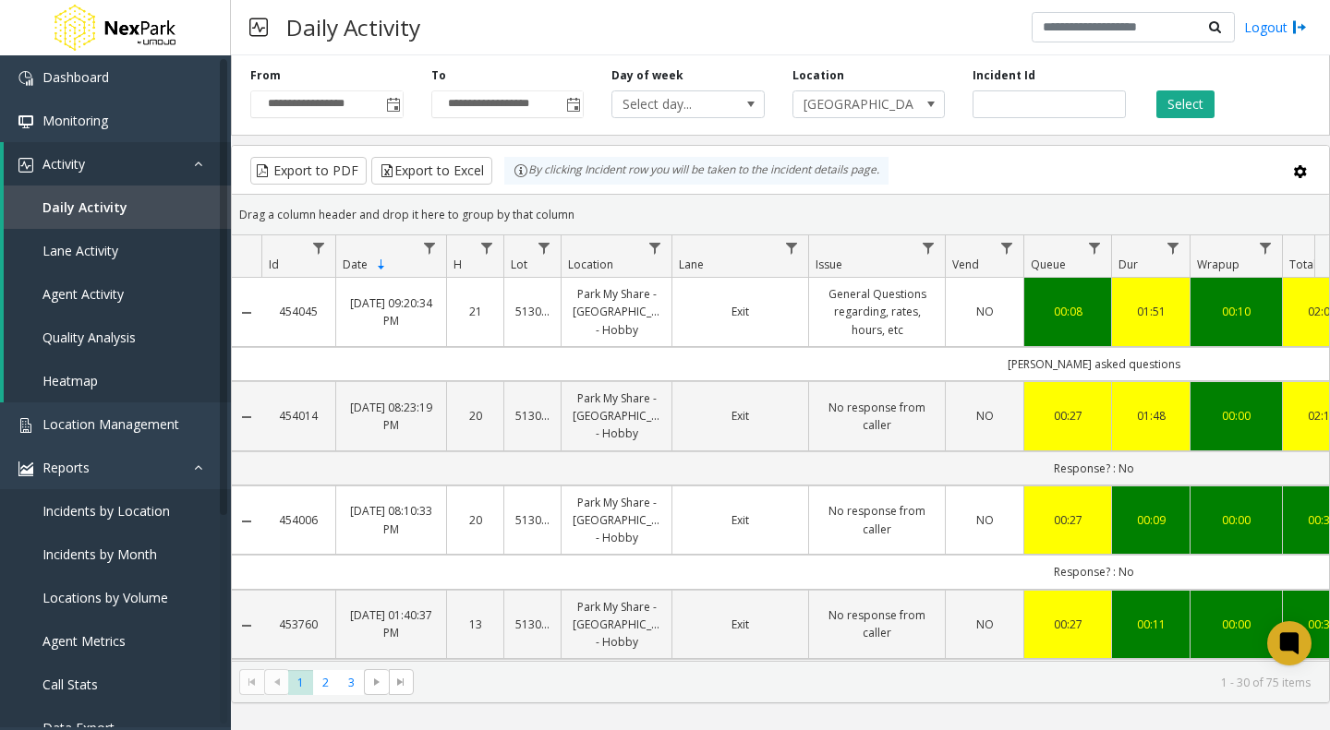
click at [842, 97] on span "[GEOGRAPHIC_DATA] My Share - [GEOGRAPHIC_DATA] - Hobby" at bounding box center [853, 104] width 121 height 26
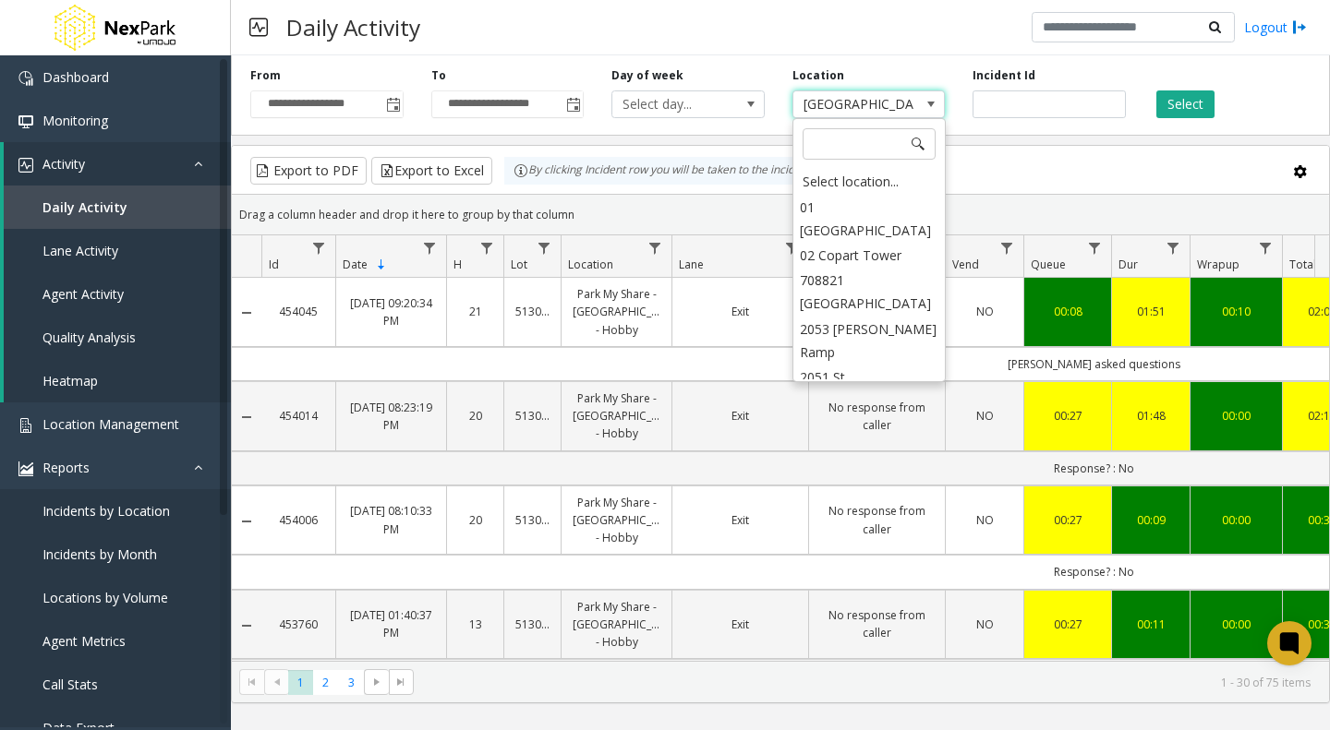
scroll to position [3239, 0]
type input "***"
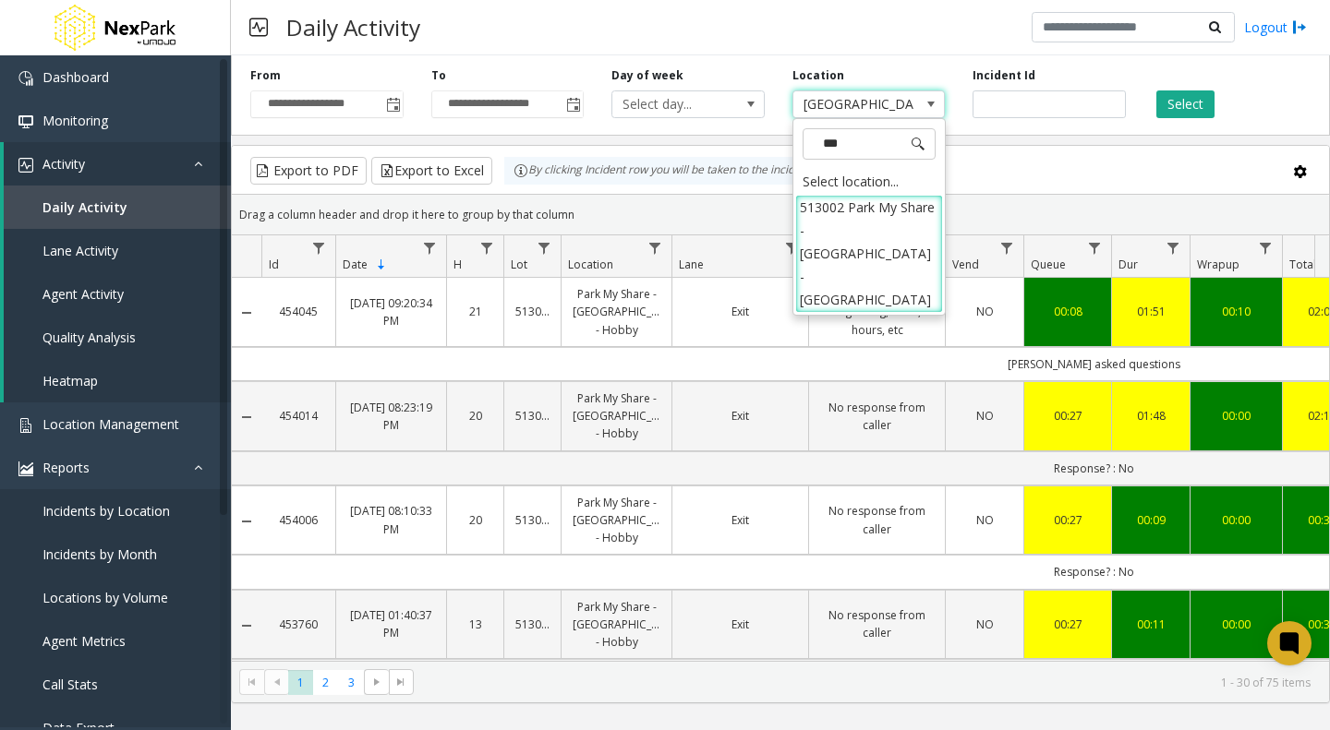
scroll to position [0, 0]
click at [849, 215] on li "513002 Park My Share - [GEOGRAPHIC_DATA] - [GEOGRAPHIC_DATA]" at bounding box center [869, 254] width 148 height 118
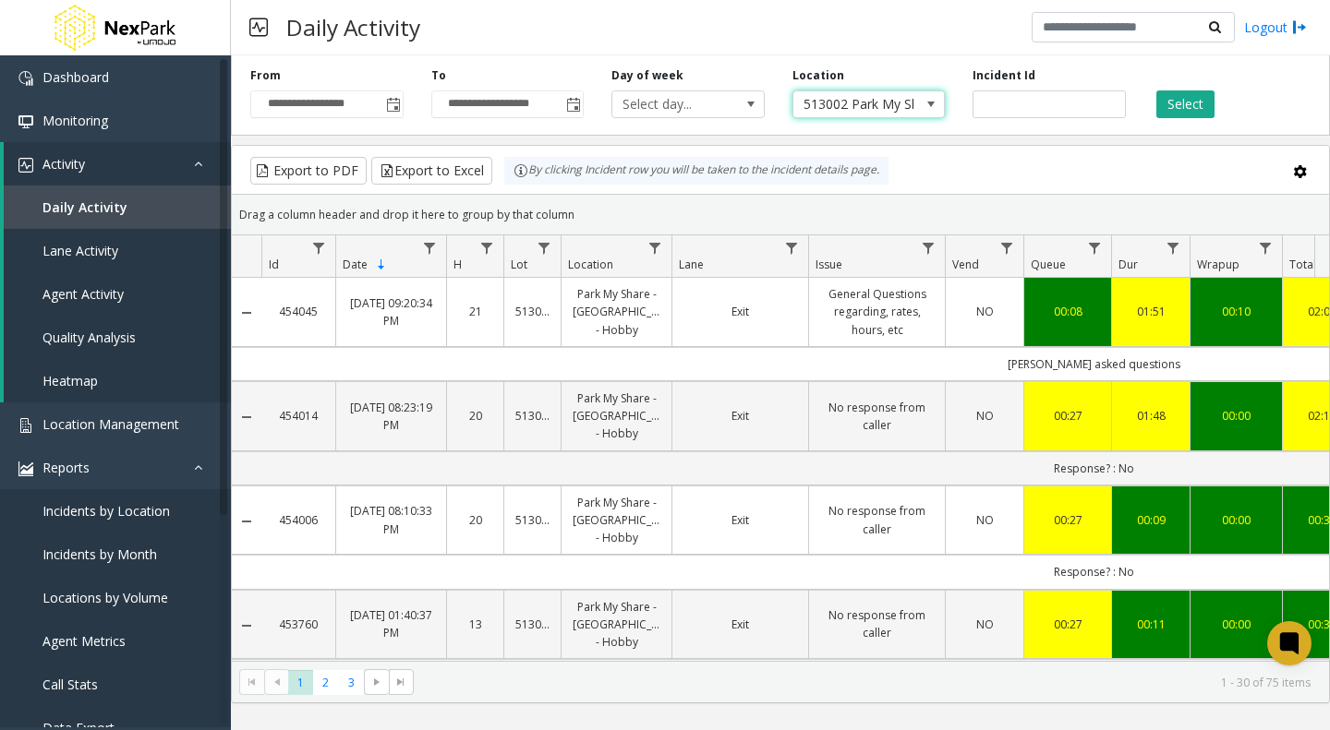
click at [1180, 102] on button "Select" at bounding box center [1185, 104] width 58 height 28
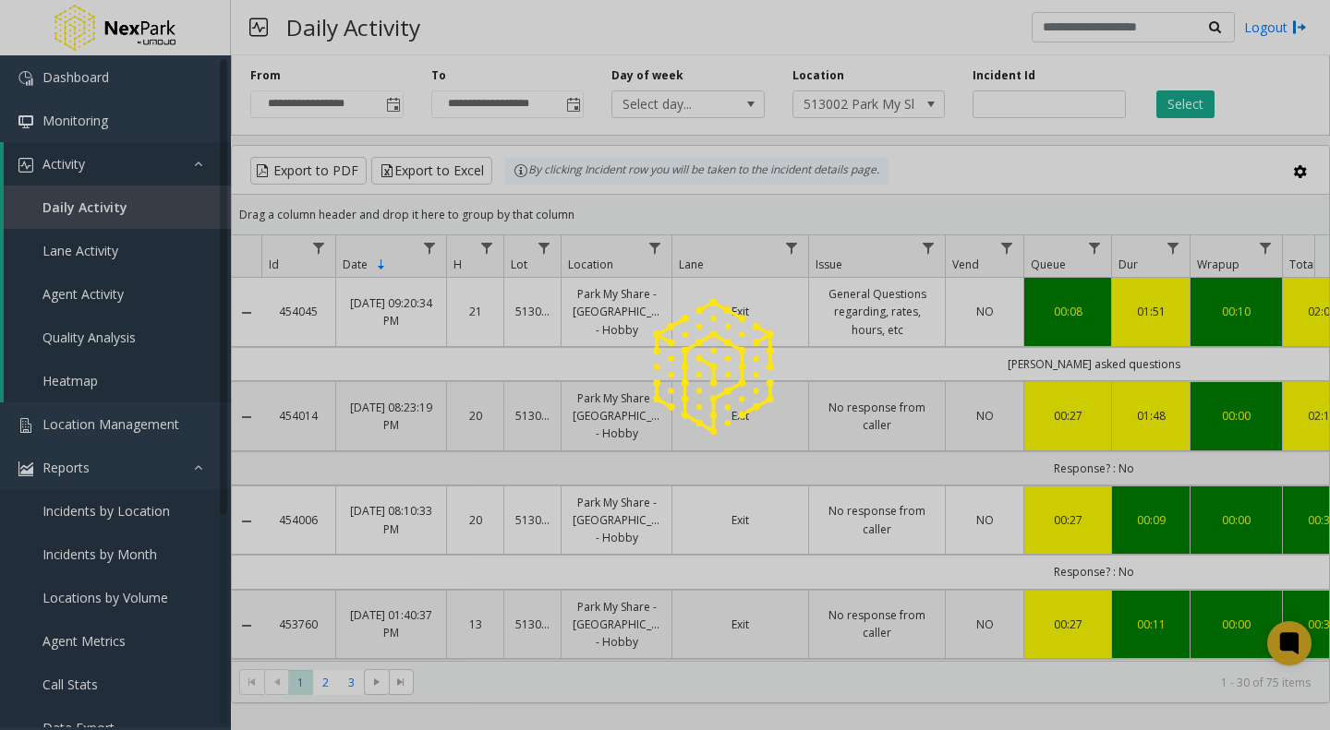
click at [1180, 102] on div at bounding box center [665, 365] width 1330 height 730
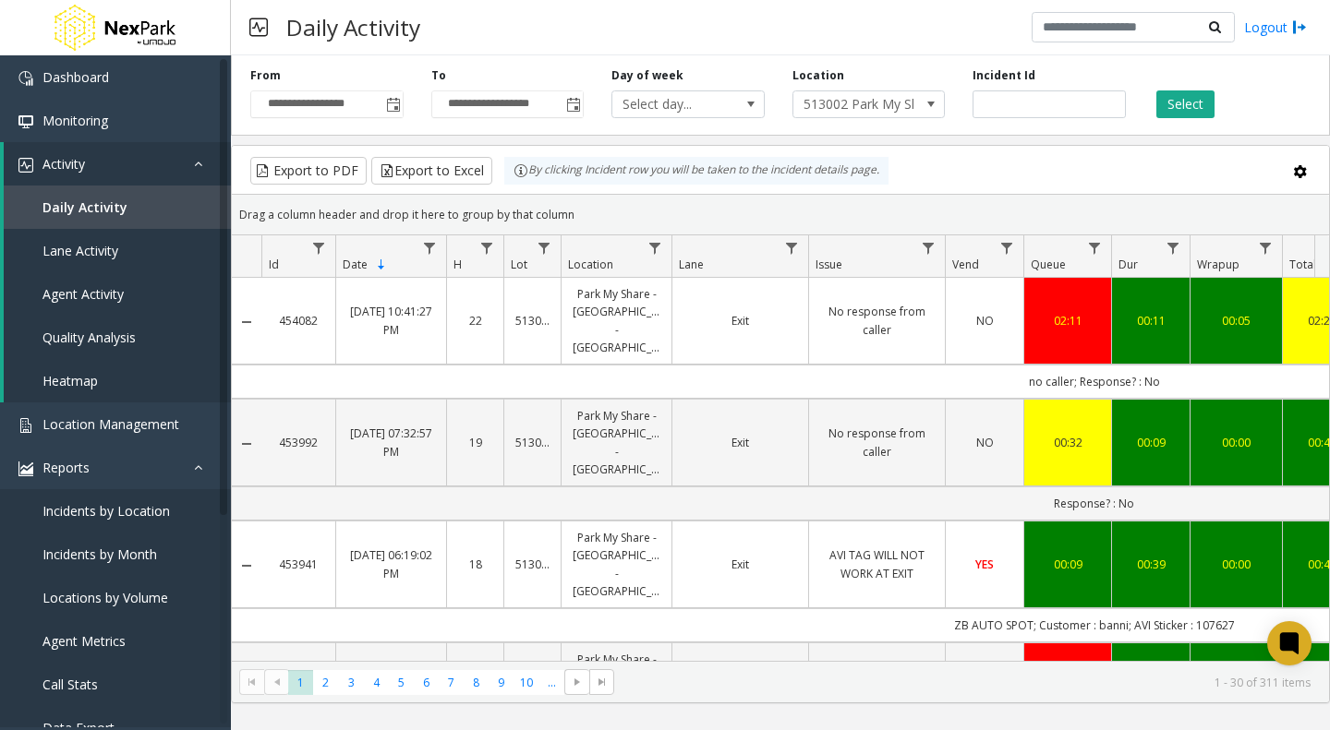
click at [854, 94] on span "513002 Park My Share - [GEOGRAPHIC_DATA] - [GEOGRAPHIC_DATA]" at bounding box center [853, 104] width 121 height 26
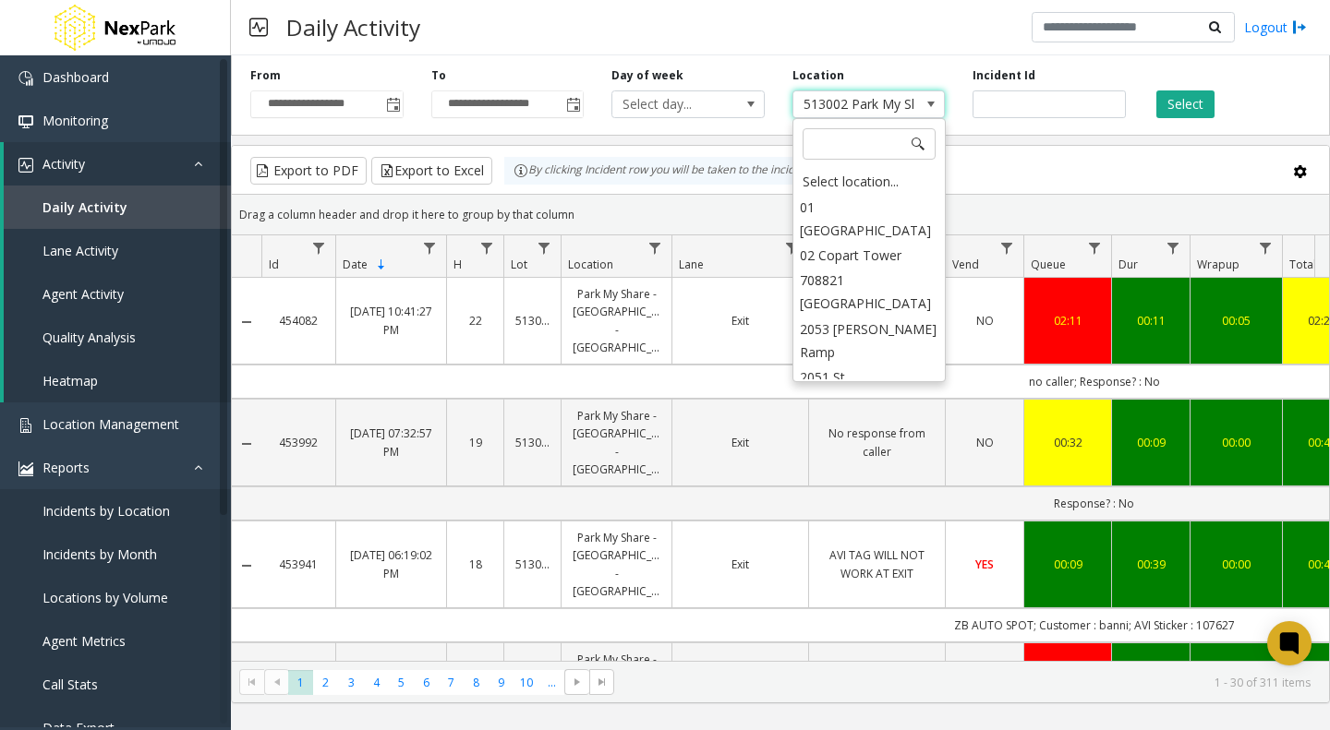
scroll to position [3311, 0]
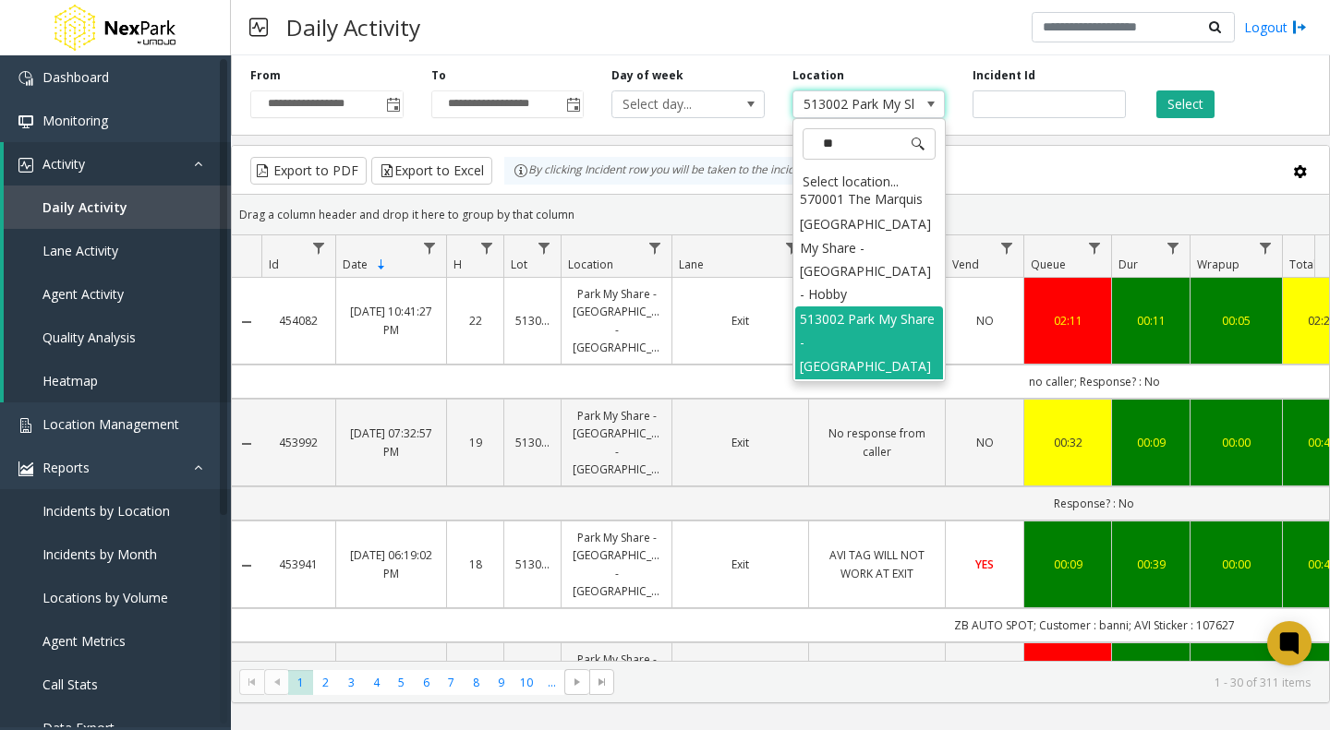
type input "***"
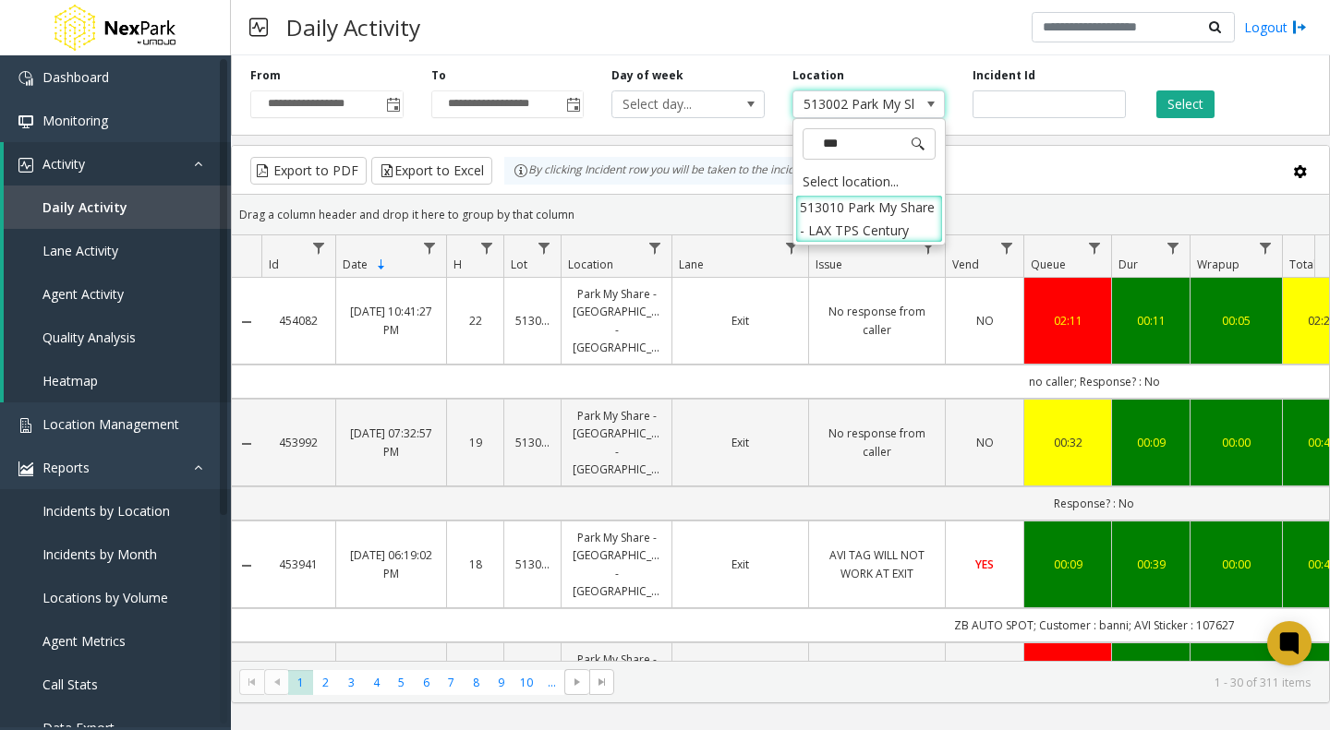
scroll to position [0, 0]
click at [839, 223] on li "513010 Park My Share - LAX TPS Century" at bounding box center [869, 219] width 148 height 48
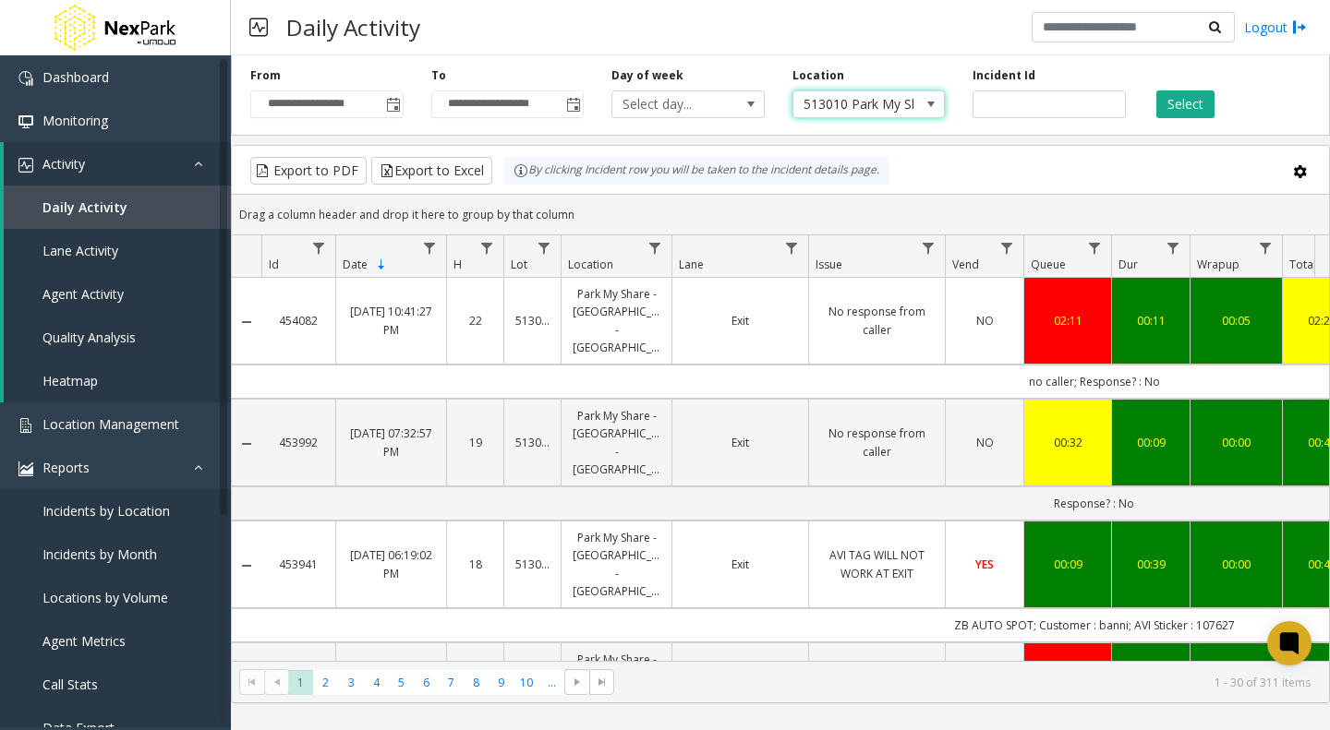
click at [1176, 101] on button "Select" at bounding box center [1185, 104] width 58 height 28
